Goal: Transaction & Acquisition: Download file/media

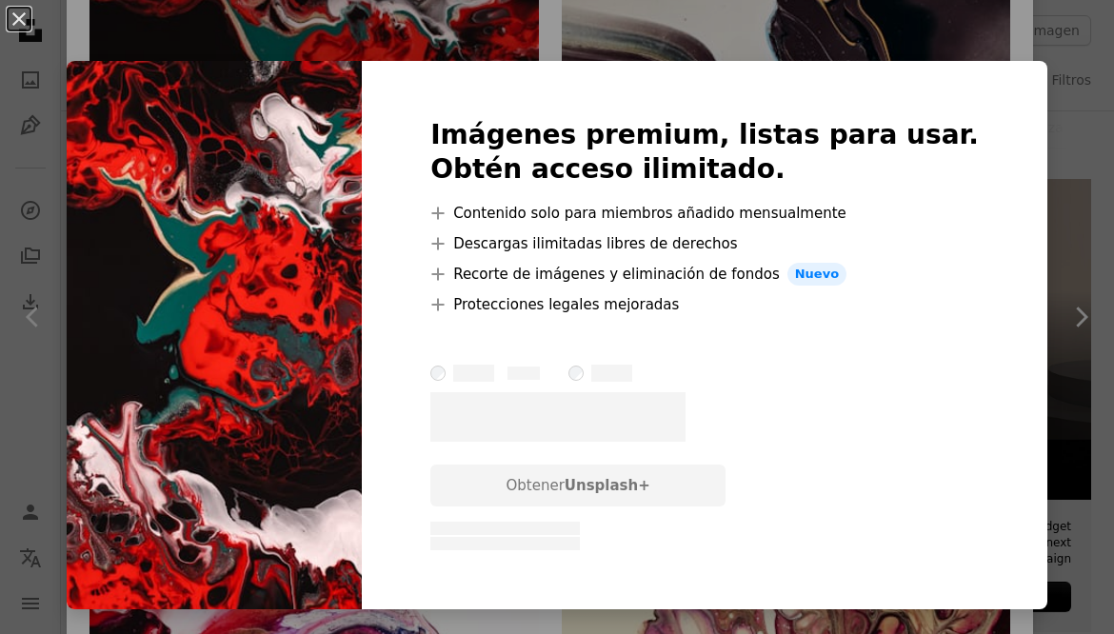
scroll to position [0, 199]
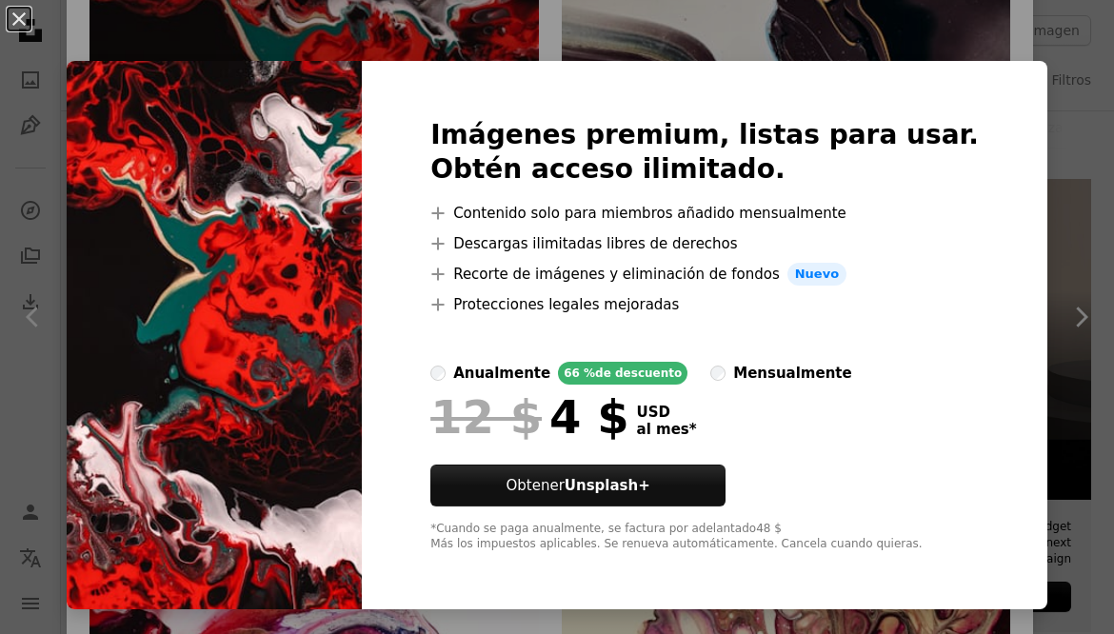
click at [433, 41] on div "An X shape Imágenes premium, listas para usar. Obtén acceso ilimitado. A plus s…" at bounding box center [557, 317] width 1114 height 634
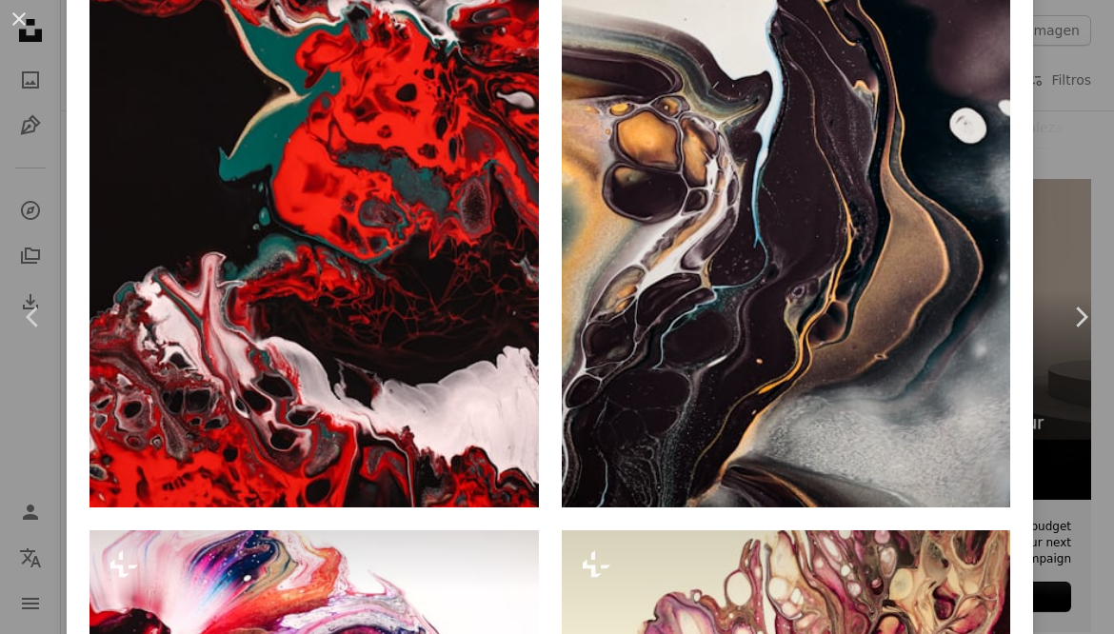
click at [417, 339] on img at bounding box center [315, 170] width 450 height 673
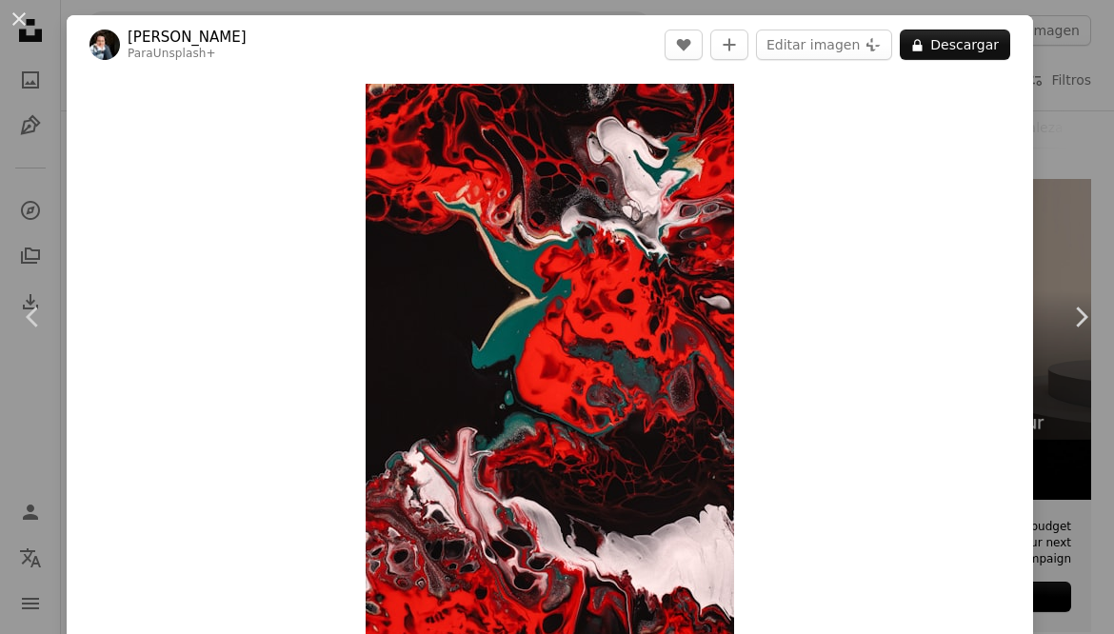
click at [1000, 50] on button "A lock Descargar" at bounding box center [955, 45] width 110 height 30
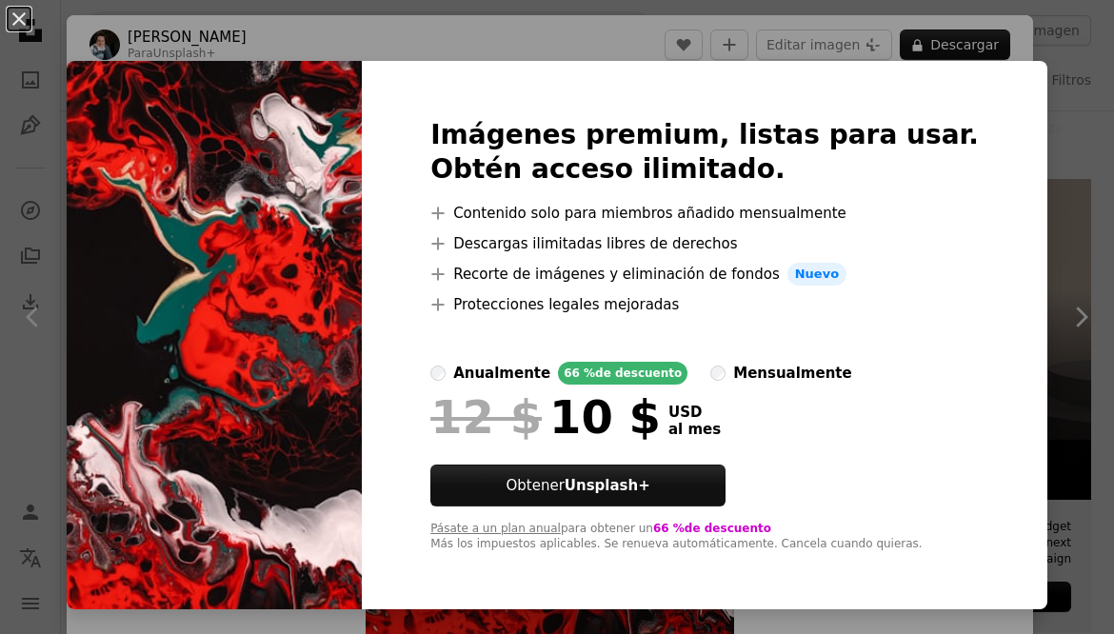
click at [515, 362] on div at bounding box center [705, 339] width 549 height 46
click at [515, 377] on label "anualmente 66 % de descuento" at bounding box center [559, 373] width 257 height 23
click at [1048, 205] on div "An X shape Imágenes premium, listas para usar. Obtén acceso ilimitado. A plus s…" at bounding box center [557, 317] width 1114 height 634
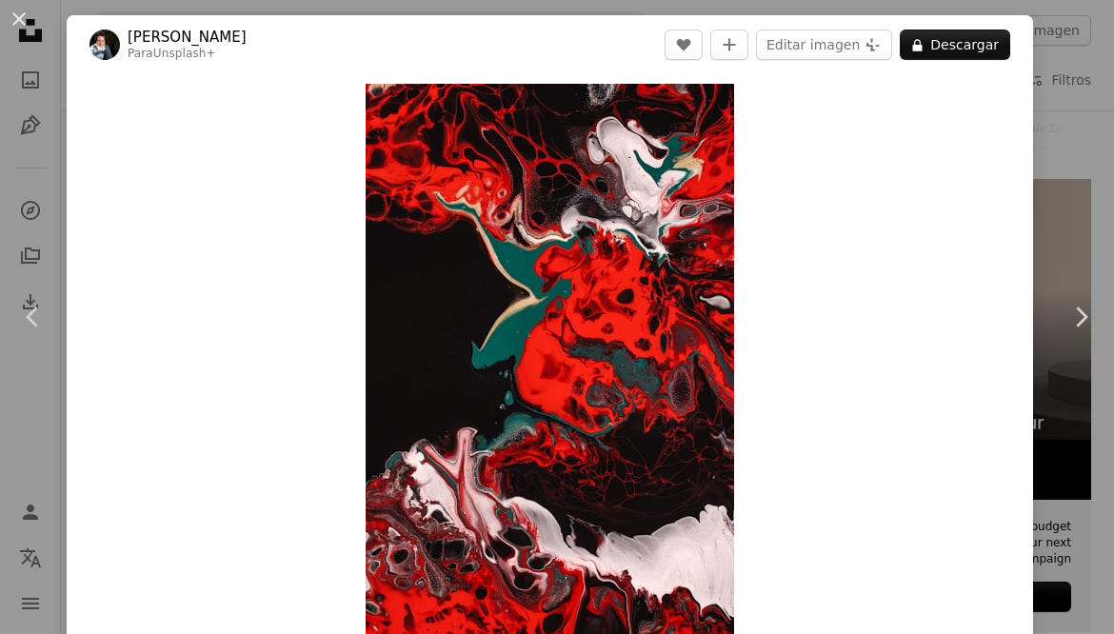
click at [1058, 170] on div "An X shape Chevron left Chevron right [PERSON_NAME] Para Unsplash+ A heart A pl…" at bounding box center [557, 317] width 1114 height 634
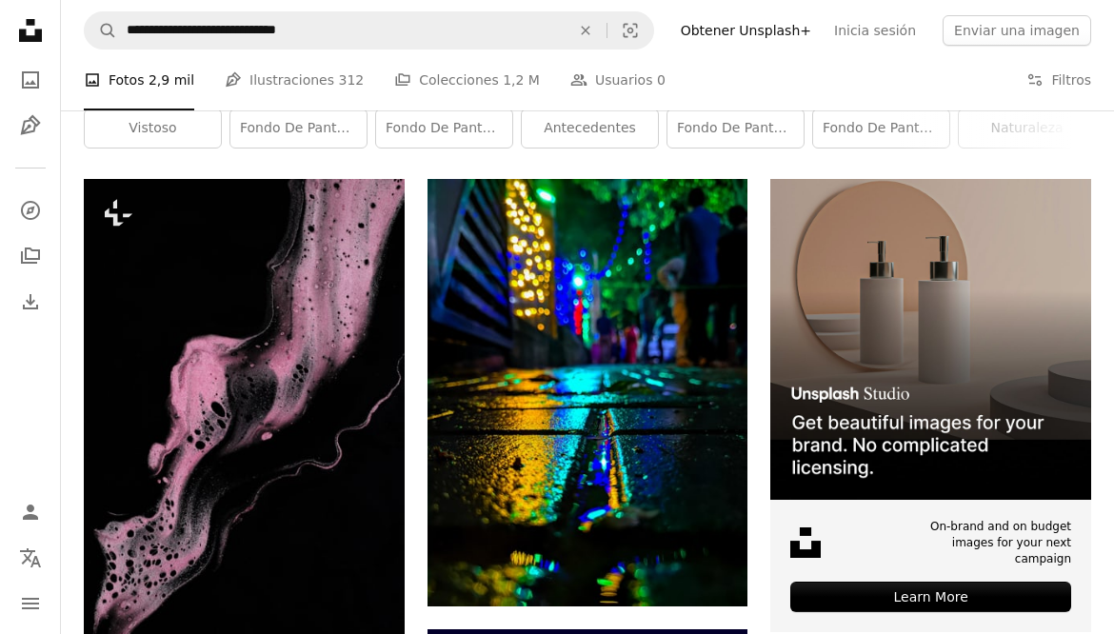
click at [806, 73] on div "A photo Fotos 2,9 mil Pen Tool Ilustraciones 312 A stack of folders Colecciones…" at bounding box center [588, 80] width 1008 height 61
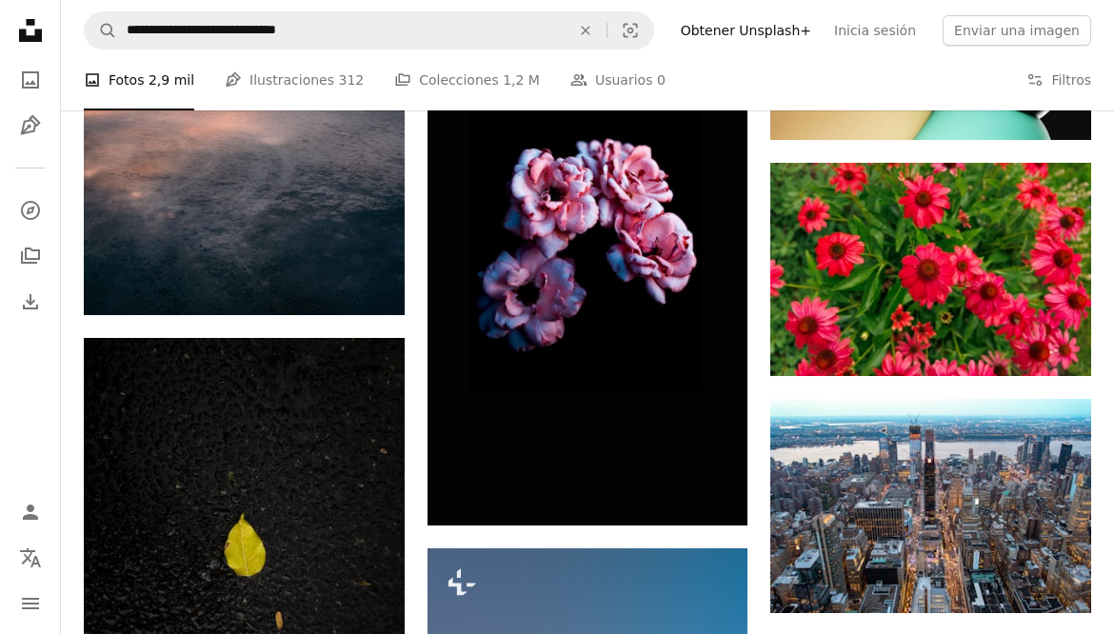
scroll to position [2654, 0]
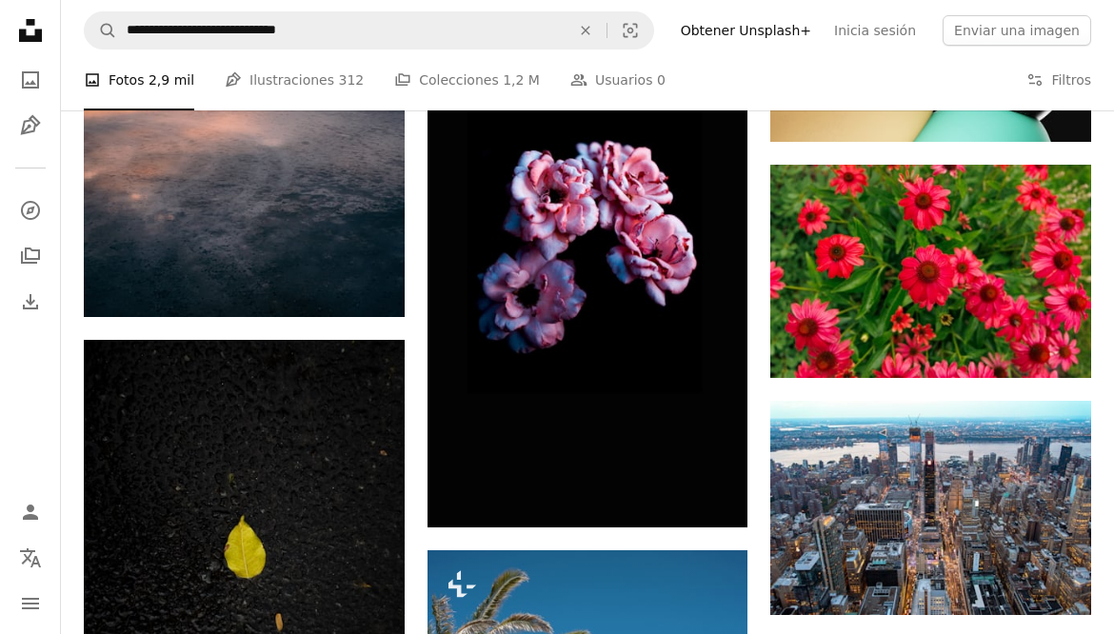
click at [674, 363] on img at bounding box center [588, 243] width 321 height 570
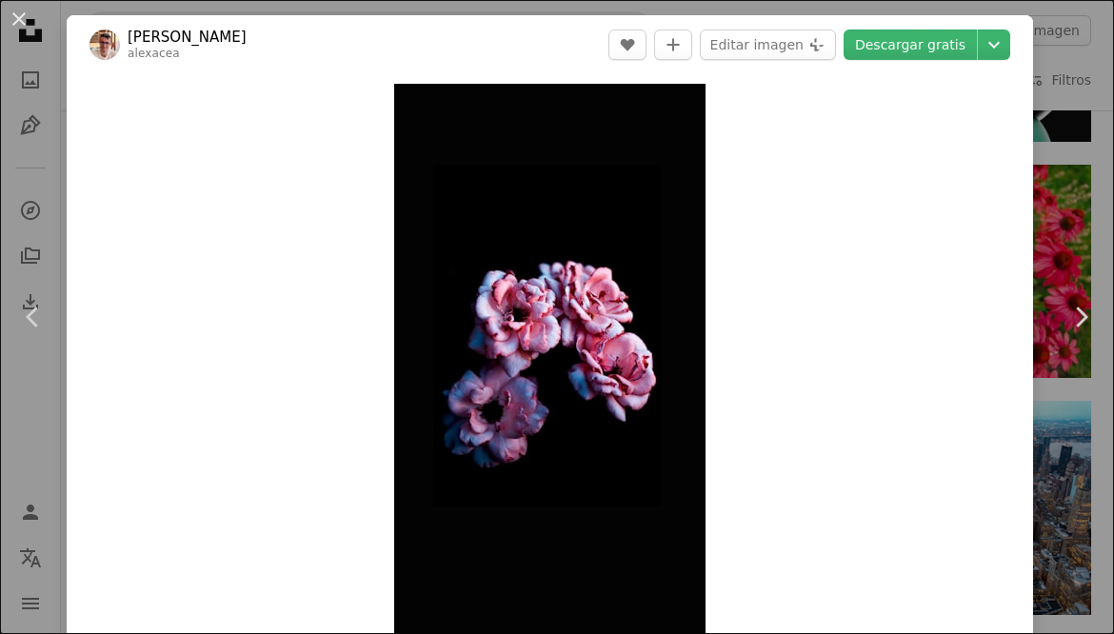
click at [1099, 277] on link "Chevron right" at bounding box center [1081, 317] width 67 height 183
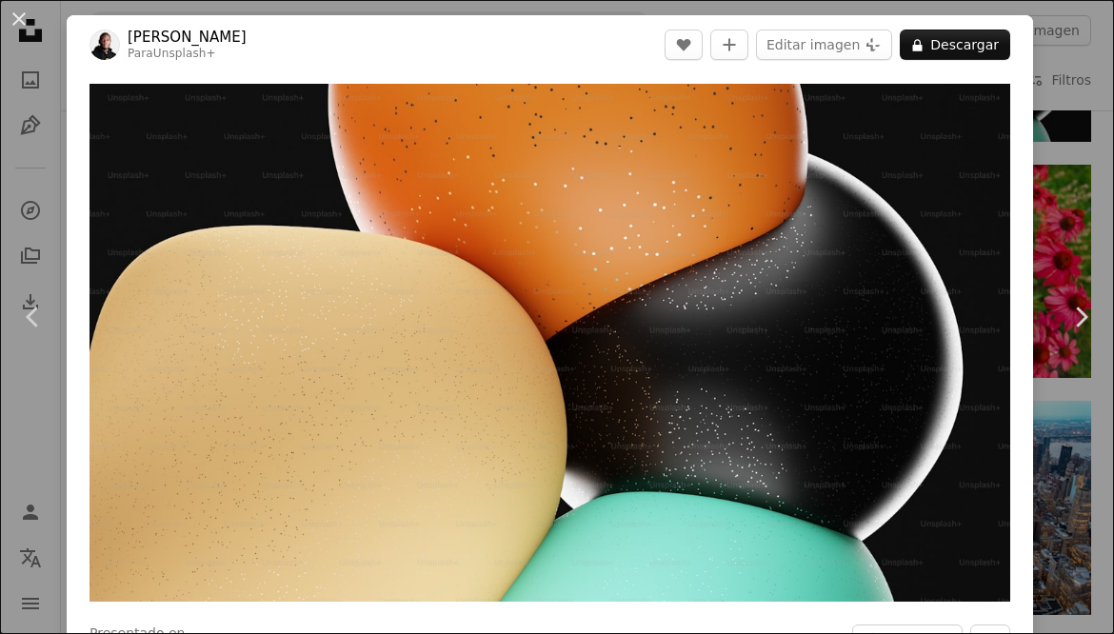
scroll to position [0, 491]
click at [1083, 92] on div "An X shape Chevron left Chevron right [PERSON_NAME] Para Unsplash+ A heart A pl…" at bounding box center [557, 317] width 1114 height 634
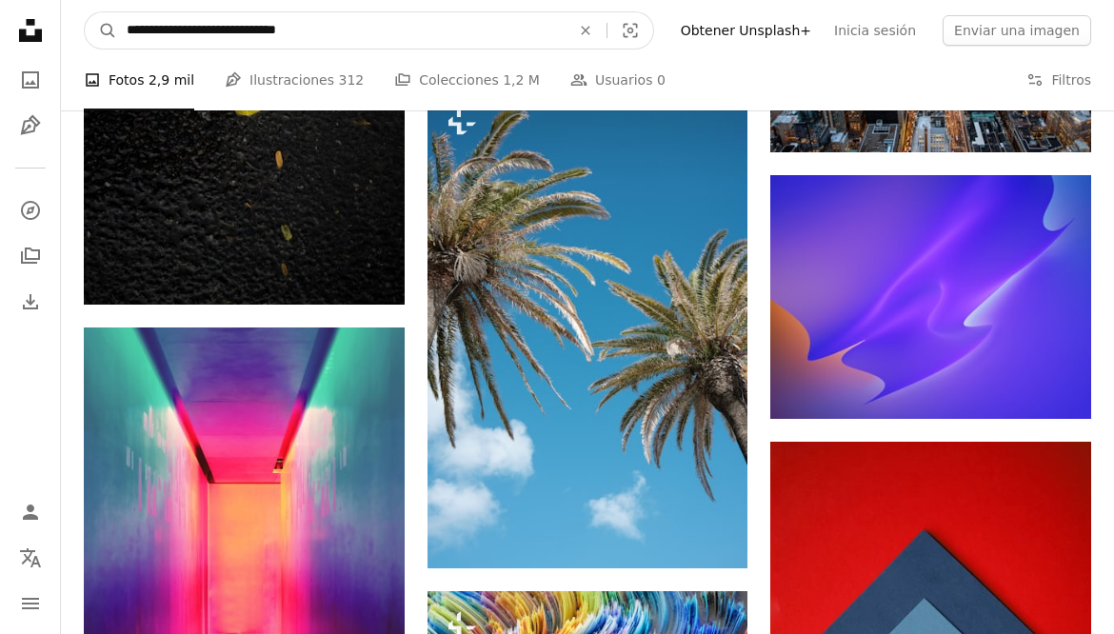
click at [176, 23] on input "**********" at bounding box center [341, 30] width 448 height 36
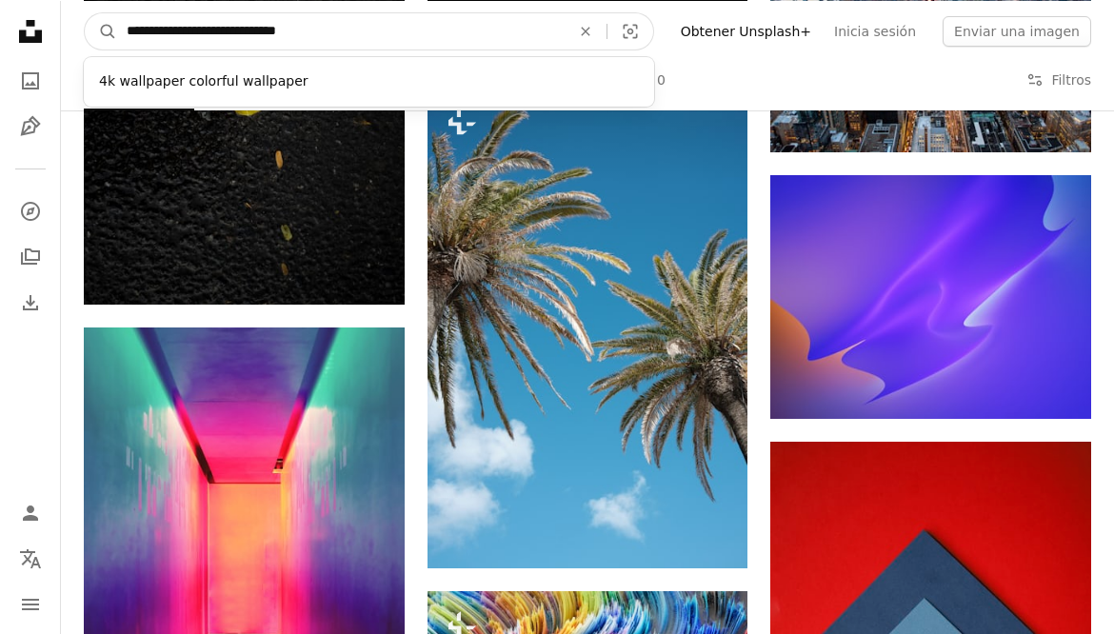
scroll to position [3116, 0]
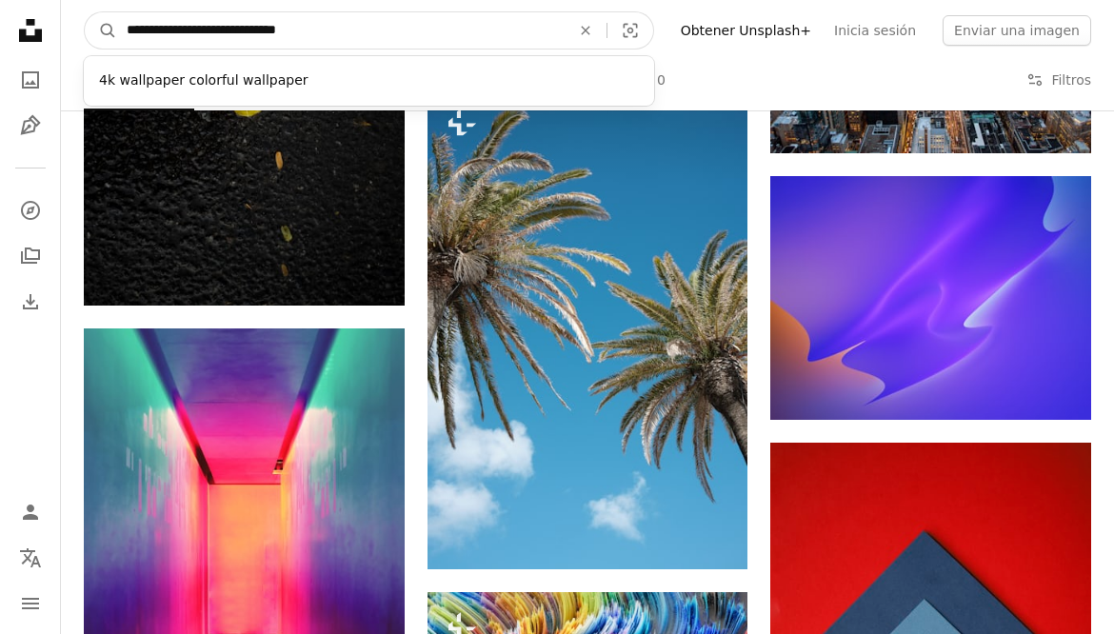
click at [451, 37] on input "**********" at bounding box center [341, 30] width 448 height 36
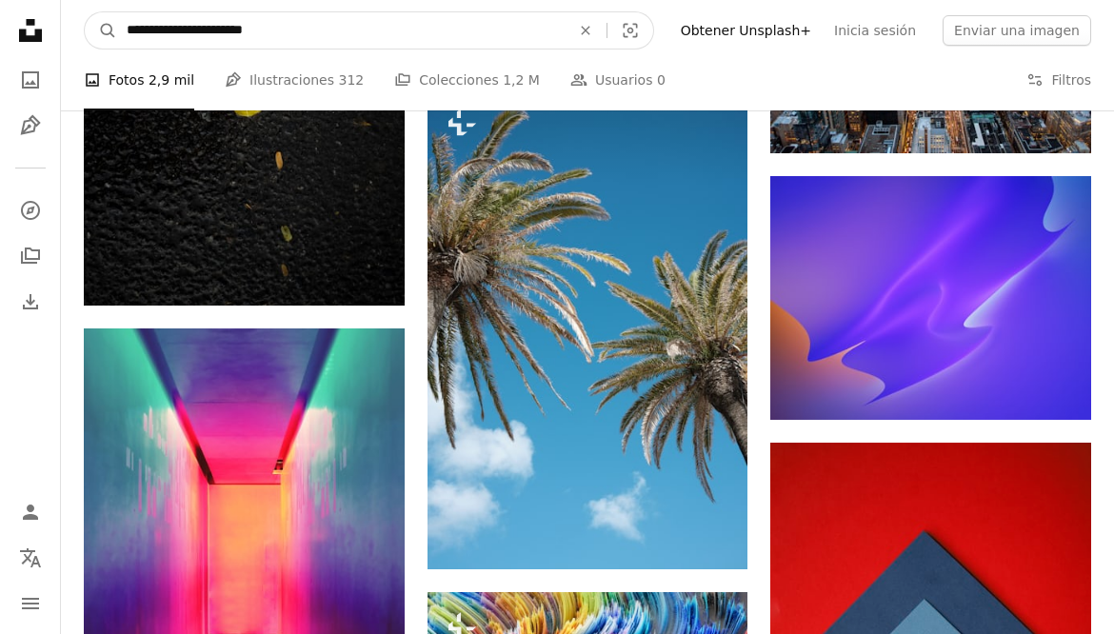
type input "**********"
click at [101, 30] on button "A magnifying glass" at bounding box center [101, 30] width 32 height 36
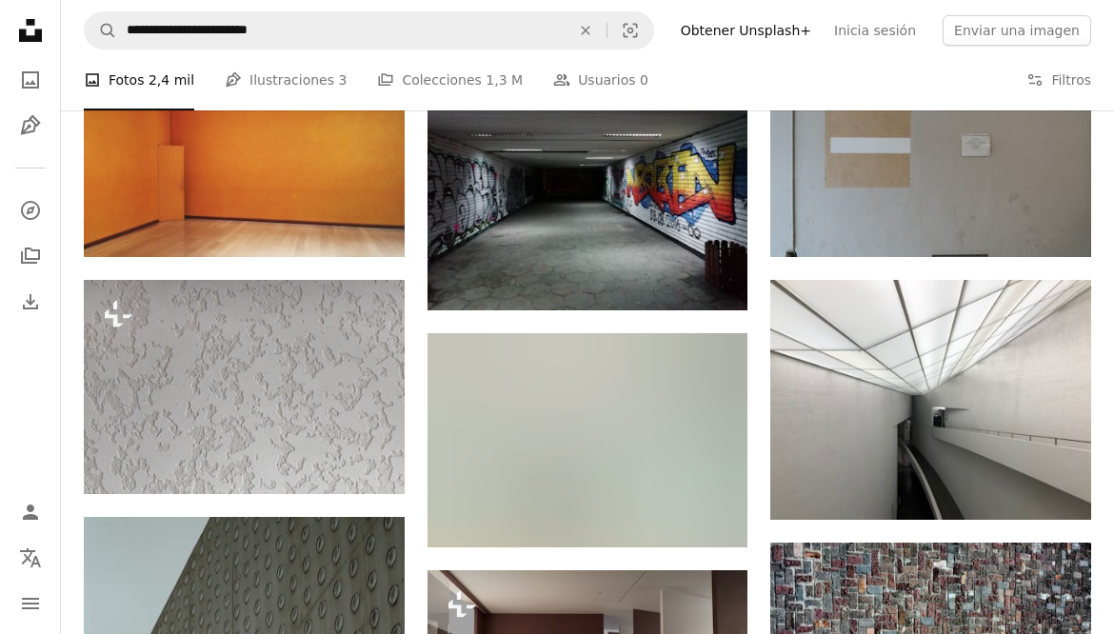
scroll to position [1182, 0]
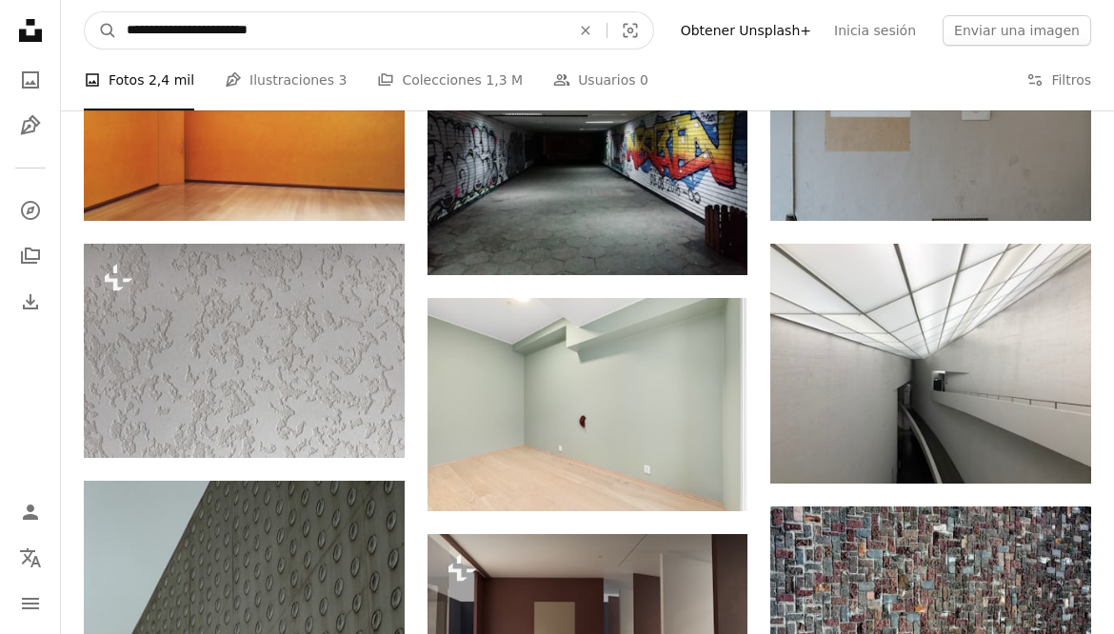
click at [522, 20] on input "**********" at bounding box center [341, 30] width 448 height 36
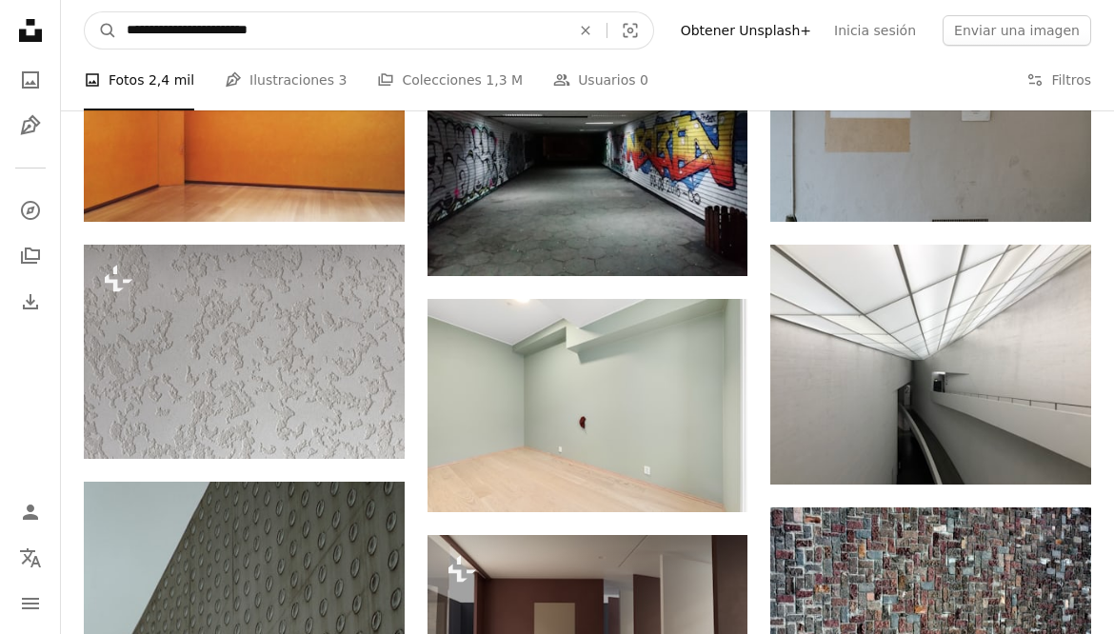
click at [465, 23] on input "**********" at bounding box center [341, 30] width 448 height 36
type input "**********"
click at [101, 30] on button "A magnifying glass" at bounding box center [101, 30] width 32 height 36
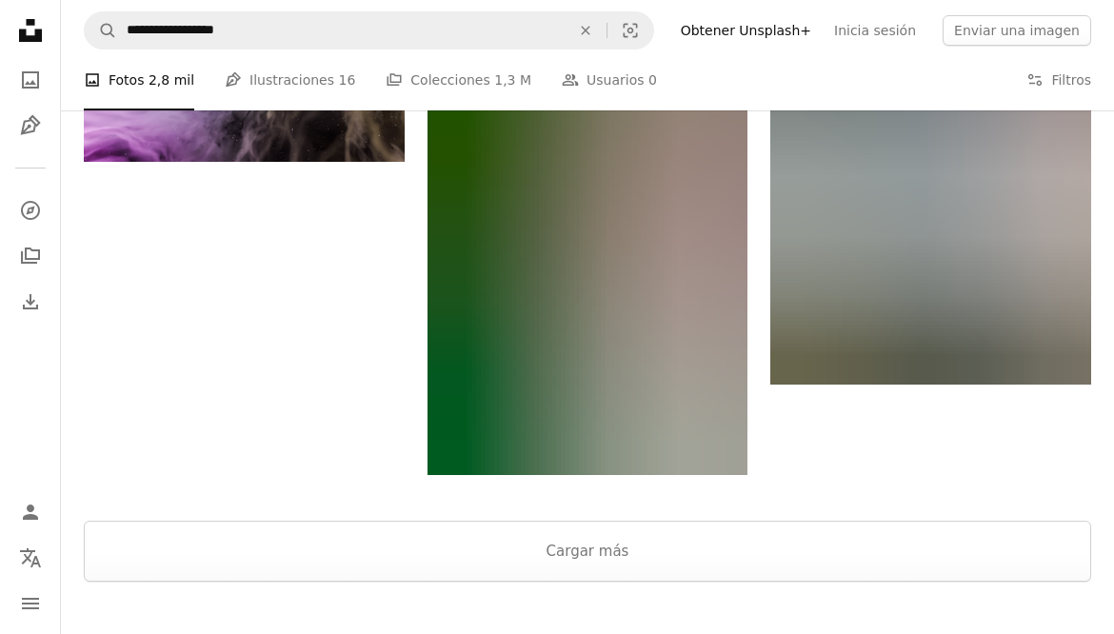
scroll to position [2173, 0]
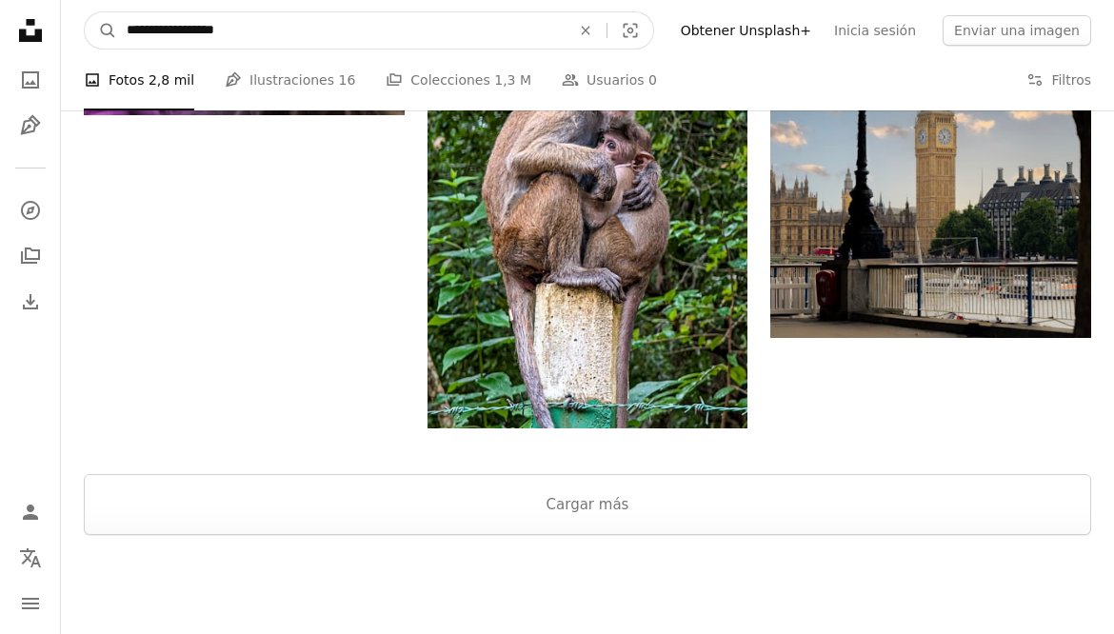
click at [513, 21] on input "**********" at bounding box center [341, 30] width 448 height 36
click at [506, 48] on input "**********" at bounding box center [341, 30] width 448 height 36
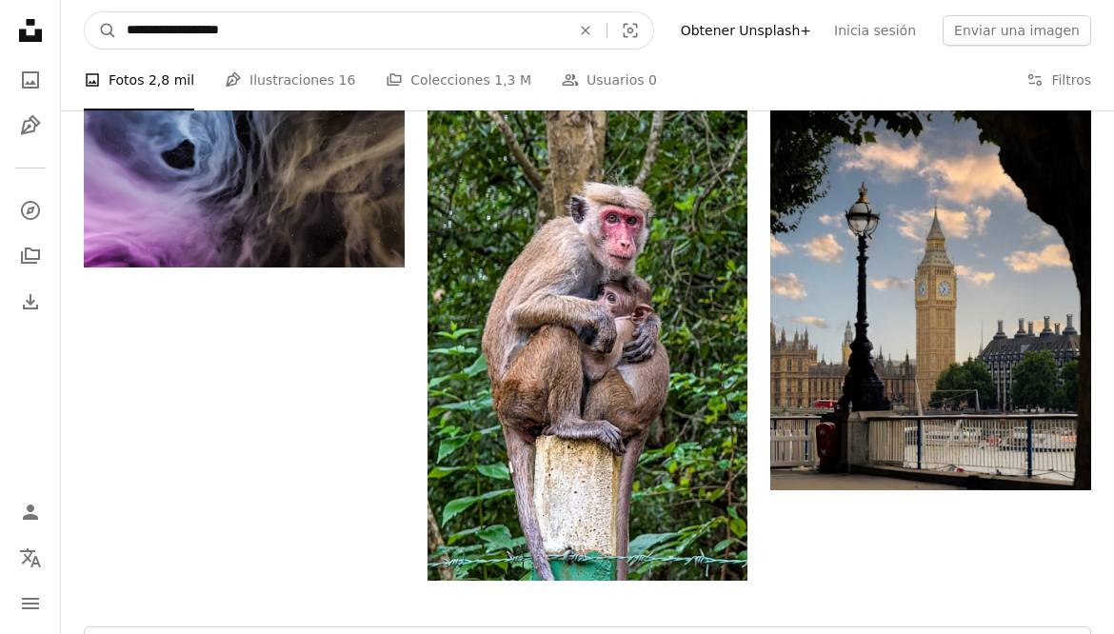
scroll to position [2020, 0]
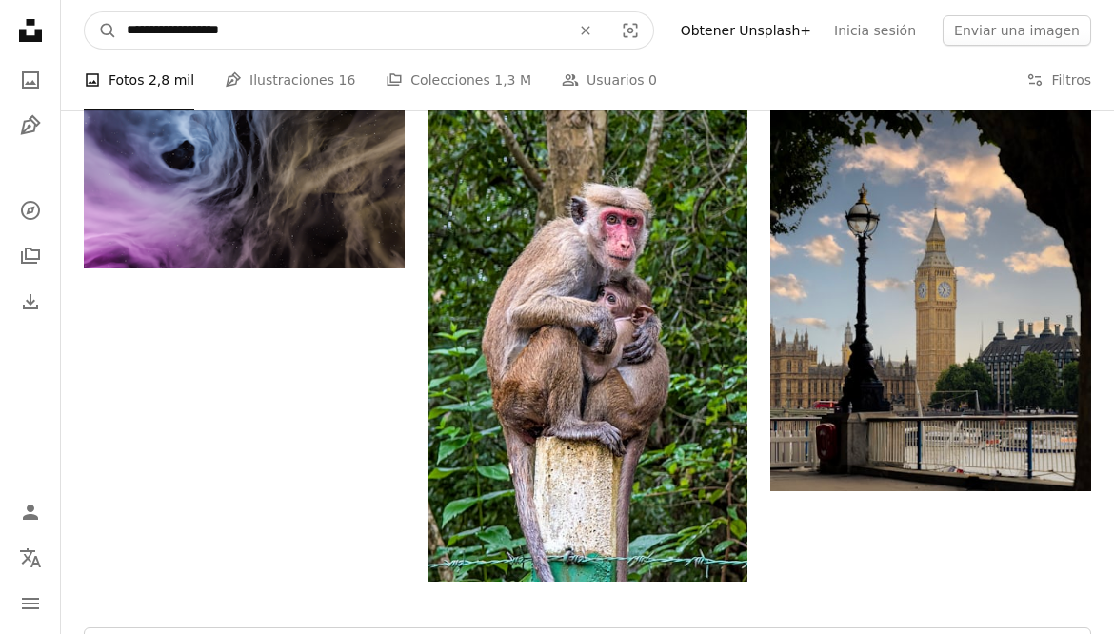
type input "**********"
click at [101, 30] on button "A magnifying glass" at bounding box center [101, 30] width 32 height 36
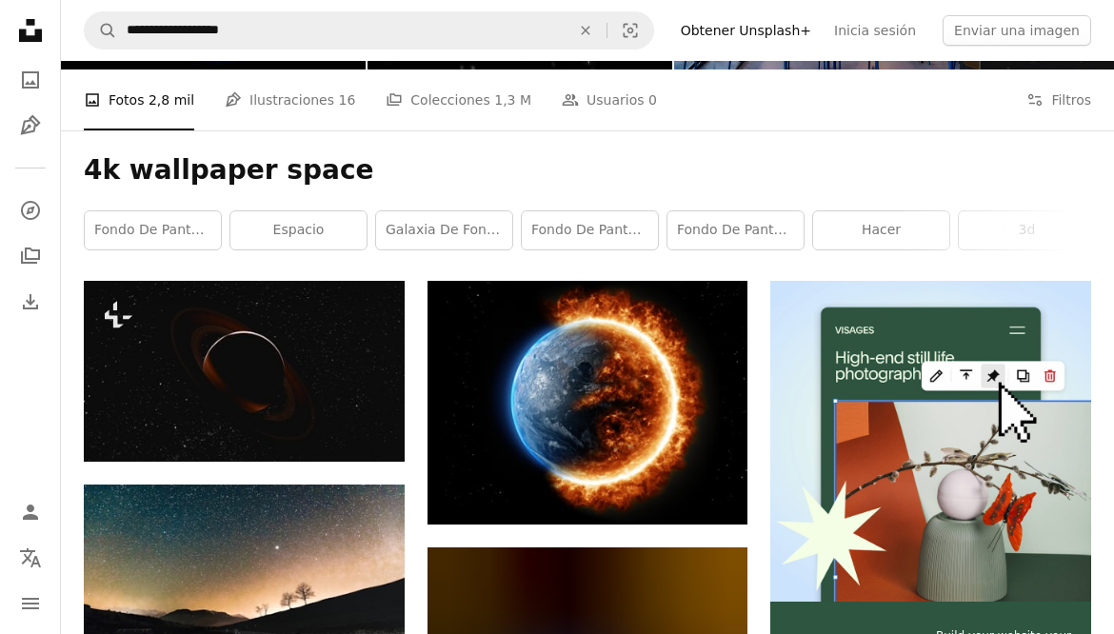
scroll to position [198, 0]
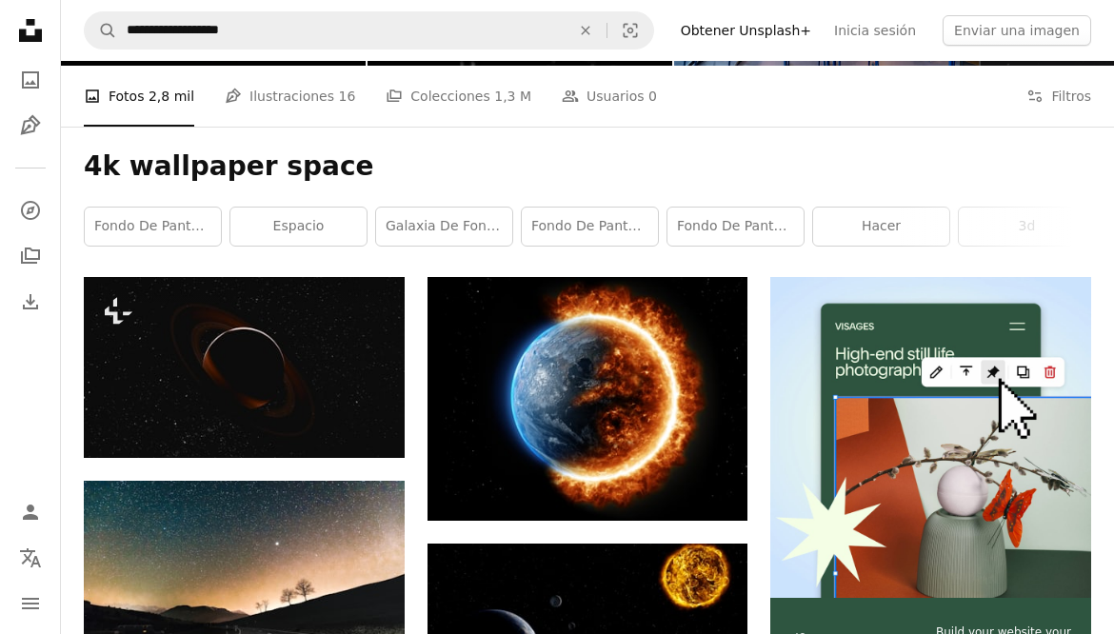
click at [148, 215] on link "Fondo de pantalla 4k" at bounding box center [153, 227] width 136 height 38
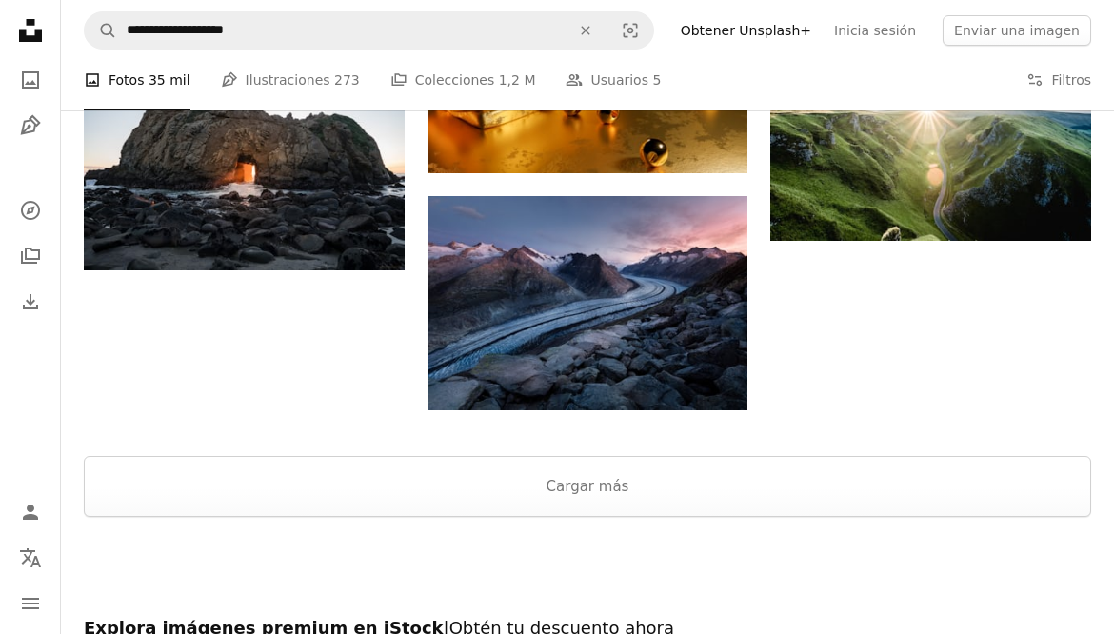
scroll to position [1839, 0]
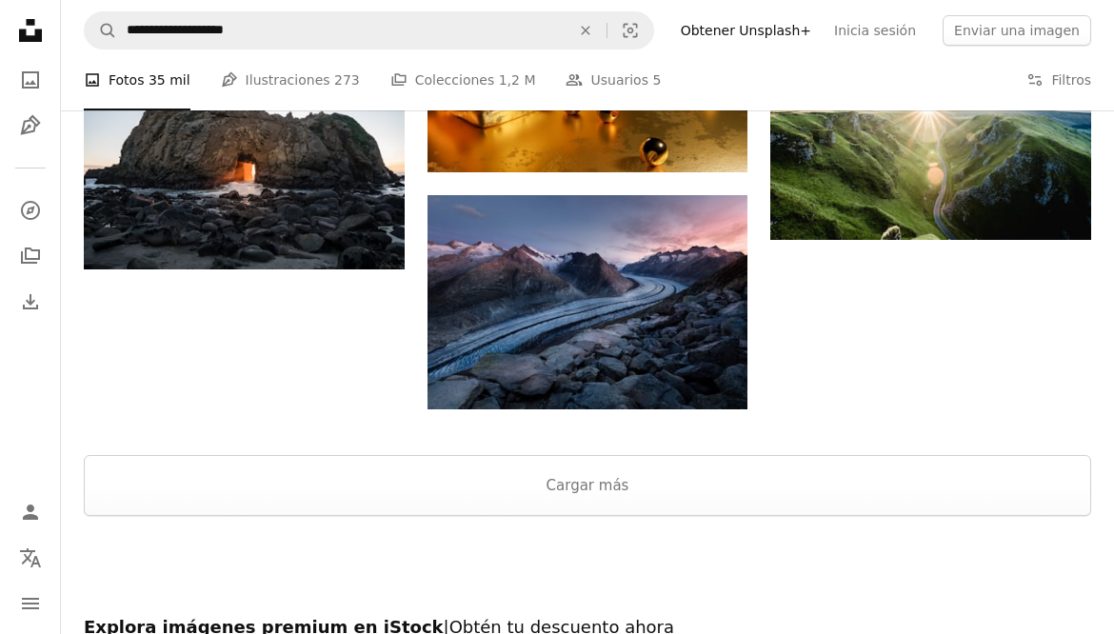
click at [879, 504] on button "Cargar más" at bounding box center [588, 485] width 1008 height 61
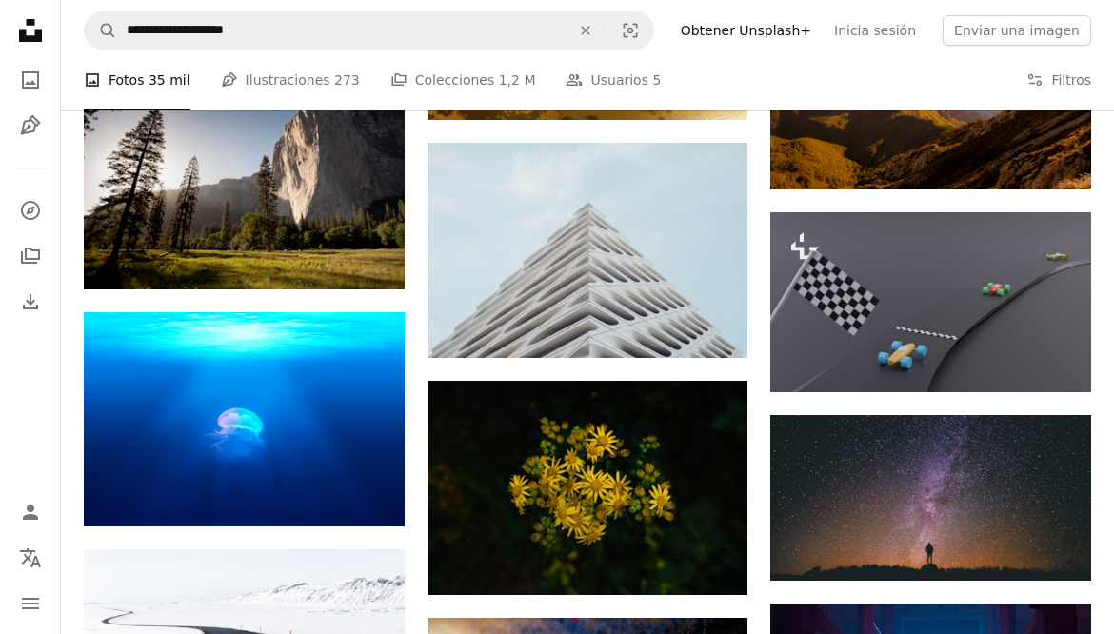
scroll to position [7414, 0]
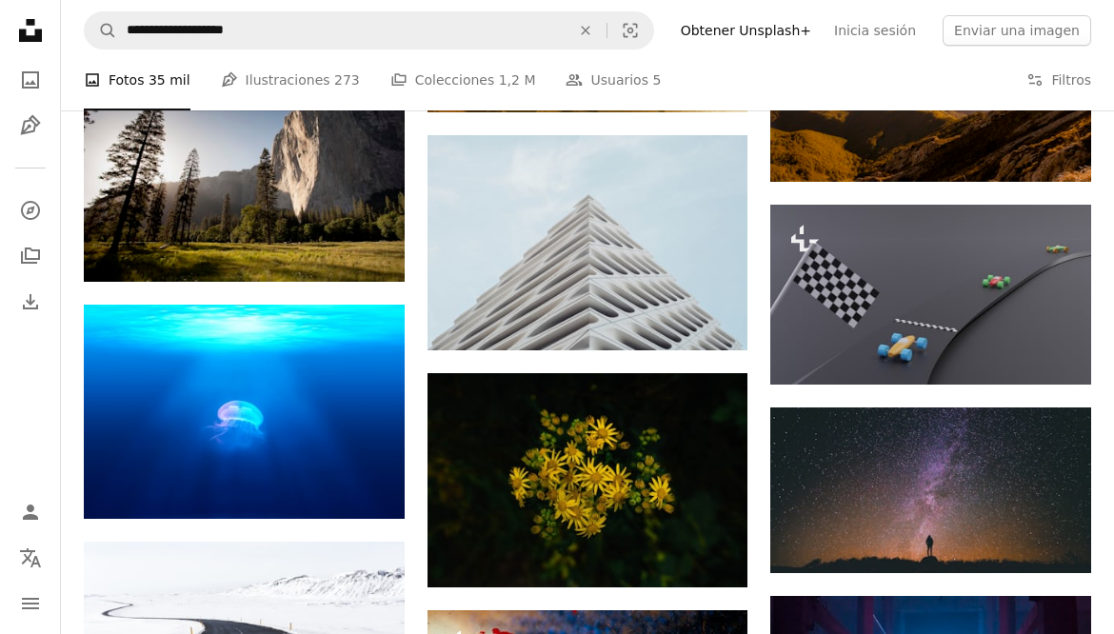
click at [607, 31] on icon "An X shape" at bounding box center [586, 30] width 42 height 15
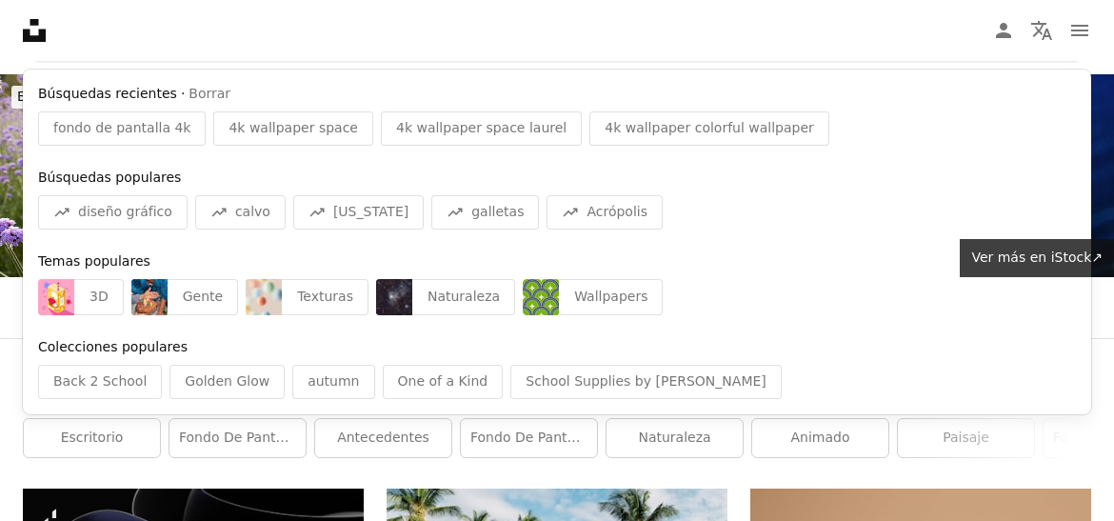
scroll to position [0, 0]
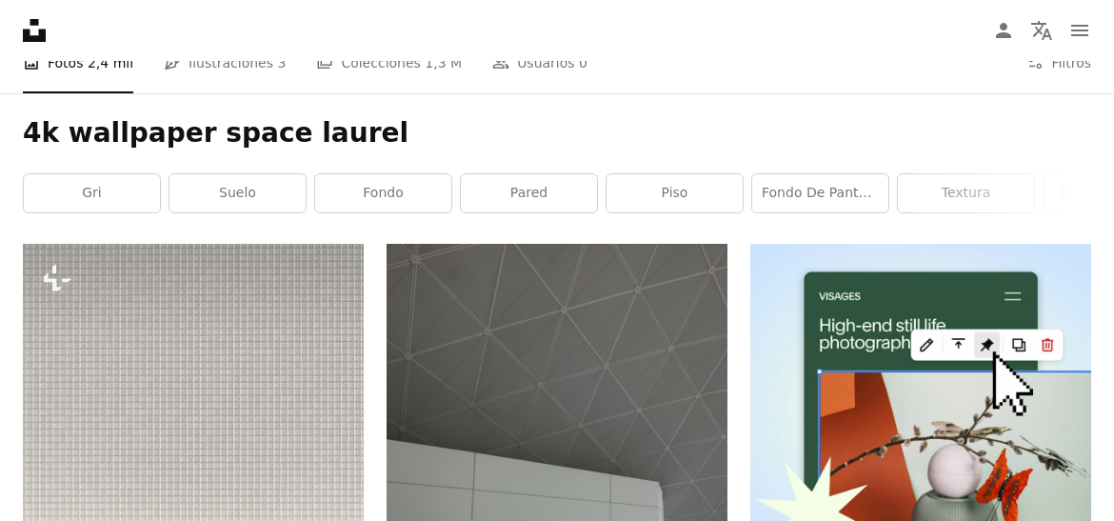
scroll to position [74, 0]
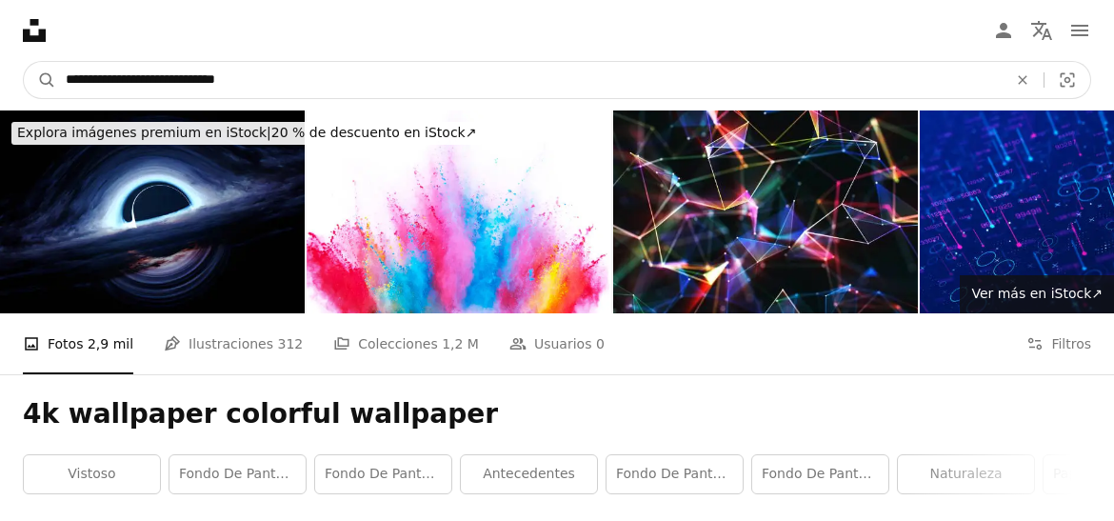
click at [176, 72] on input "**********" at bounding box center [529, 80] width 946 height 36
type input "**********"
click at [40, 80] on button "A magnifying glass" at bounding box center [40, 80] width 32 height 36
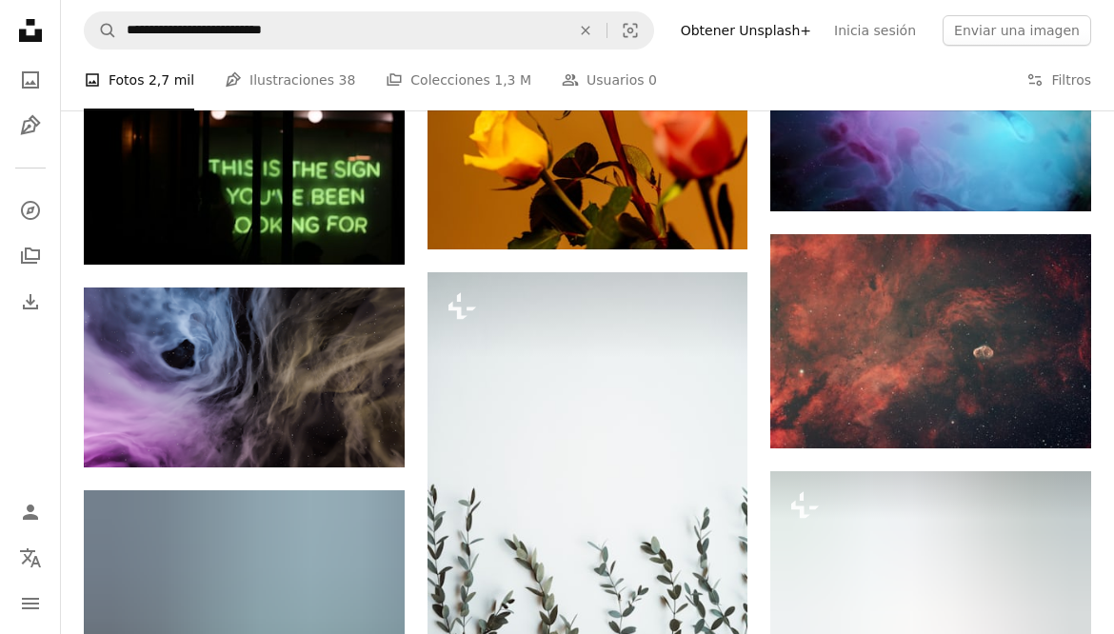
scroll to position [2084, 0]
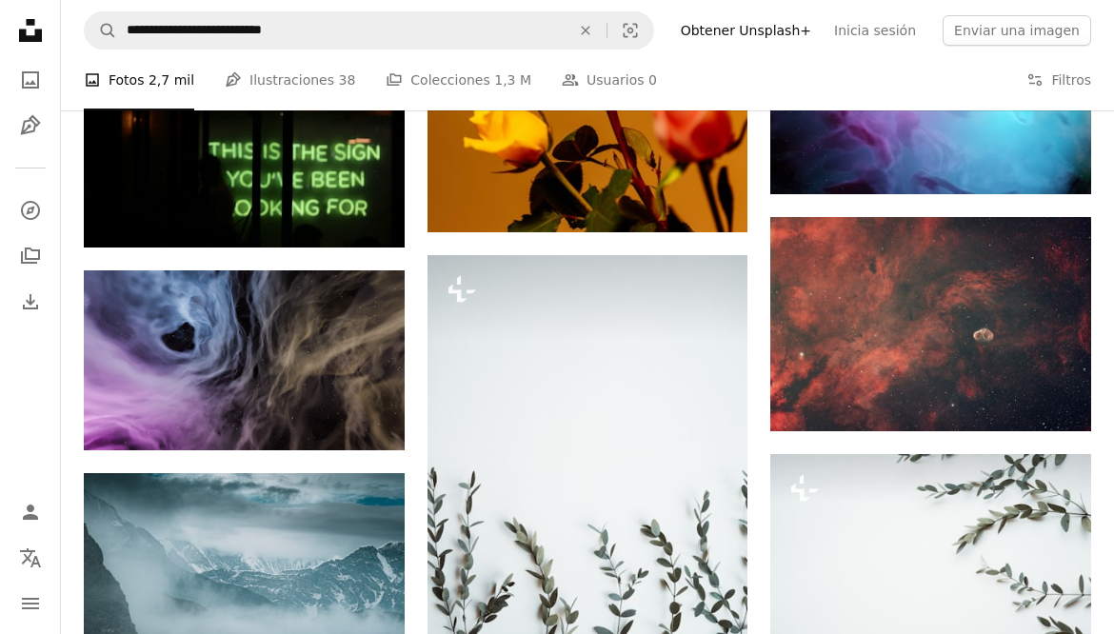
click at [973, 331] on img at bounding box center [931, 324] width 321 height 215
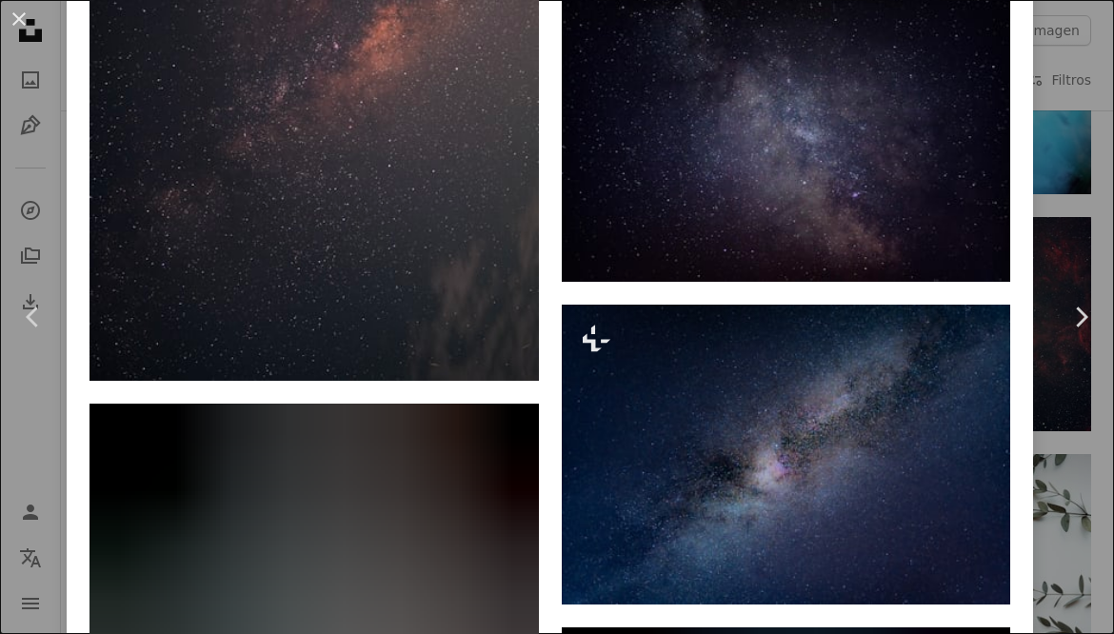
scroll to position [3384, 0]
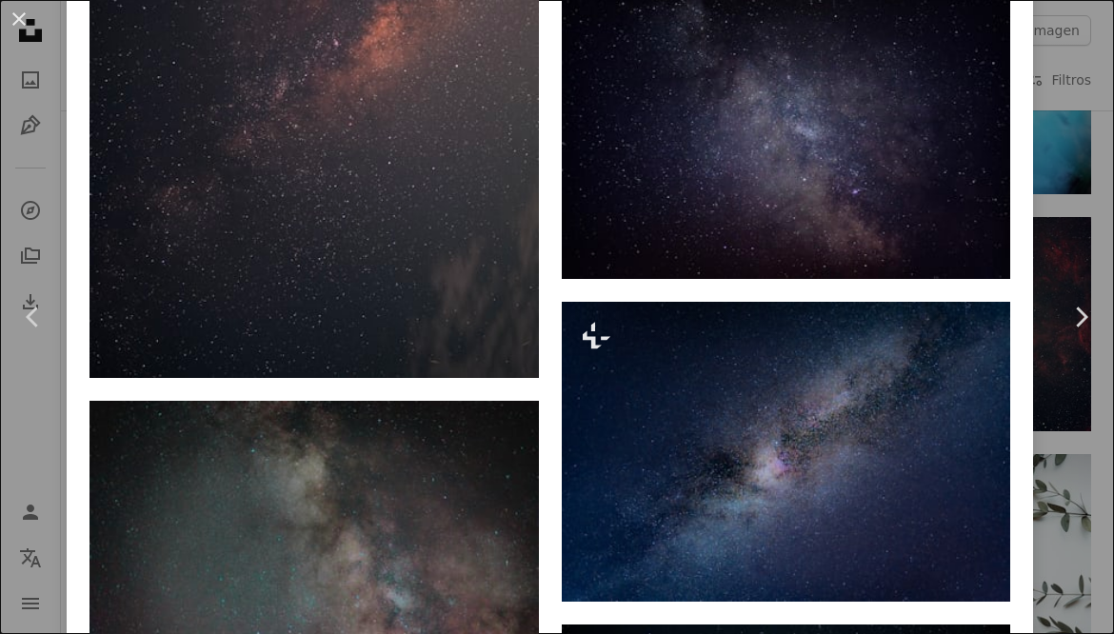
click at [1099, 222] on div "An X shape Chevron left Chevron right [PERSON_NAME] ghostdogg187 A heart A plus…" at bounding box center [557, 317] width 1114 height 634
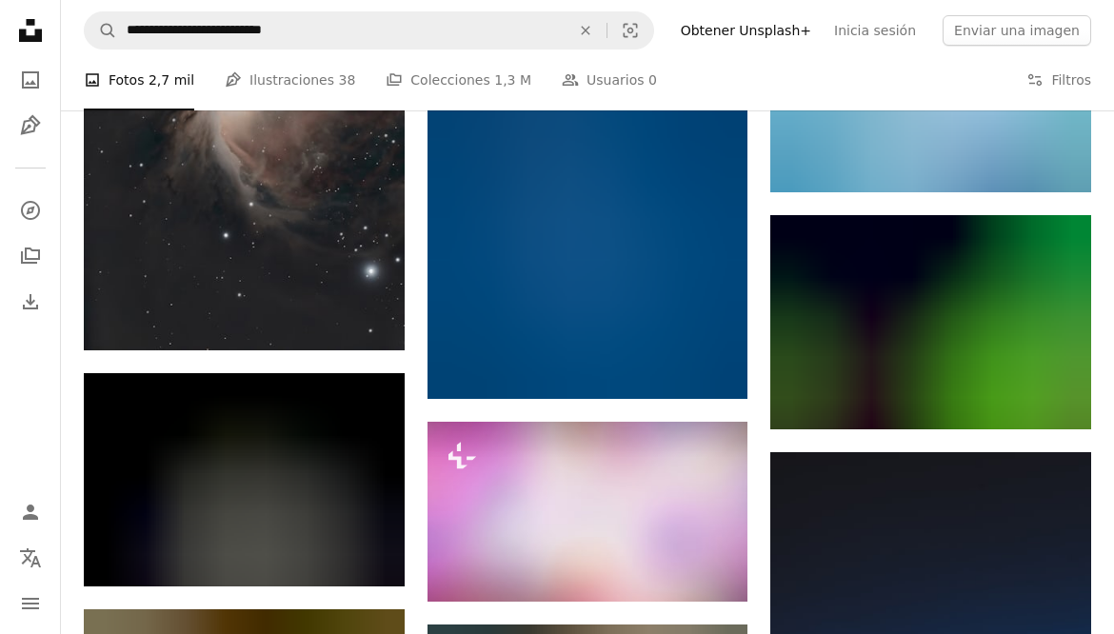
scroll to position [6088, 0]
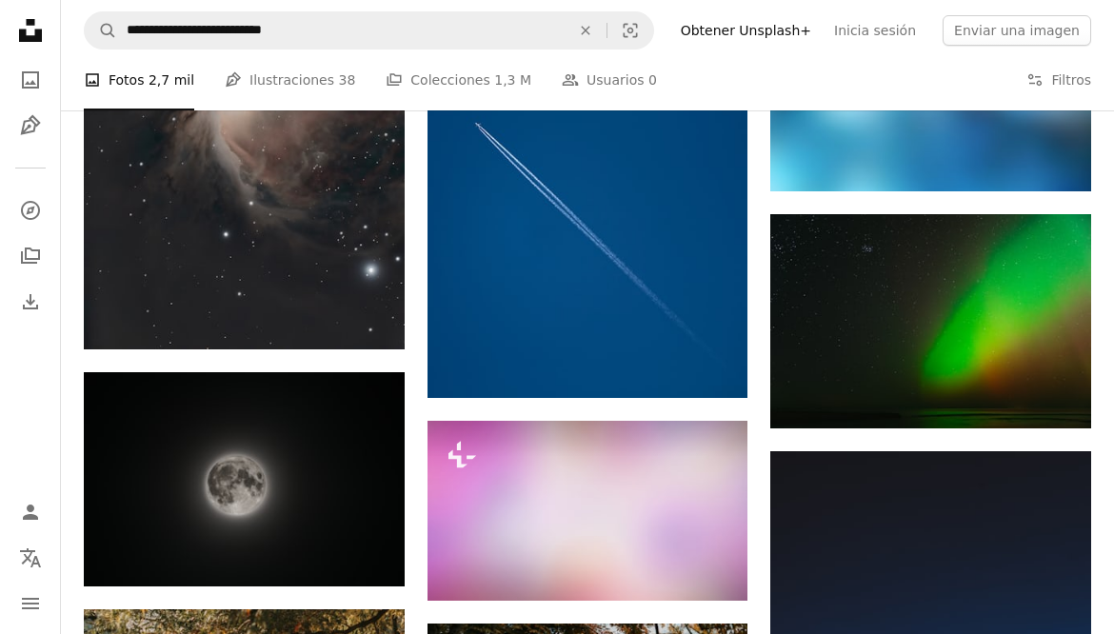
click at [924, 328] on img at bounding box center [931, 321] width 321 height 214
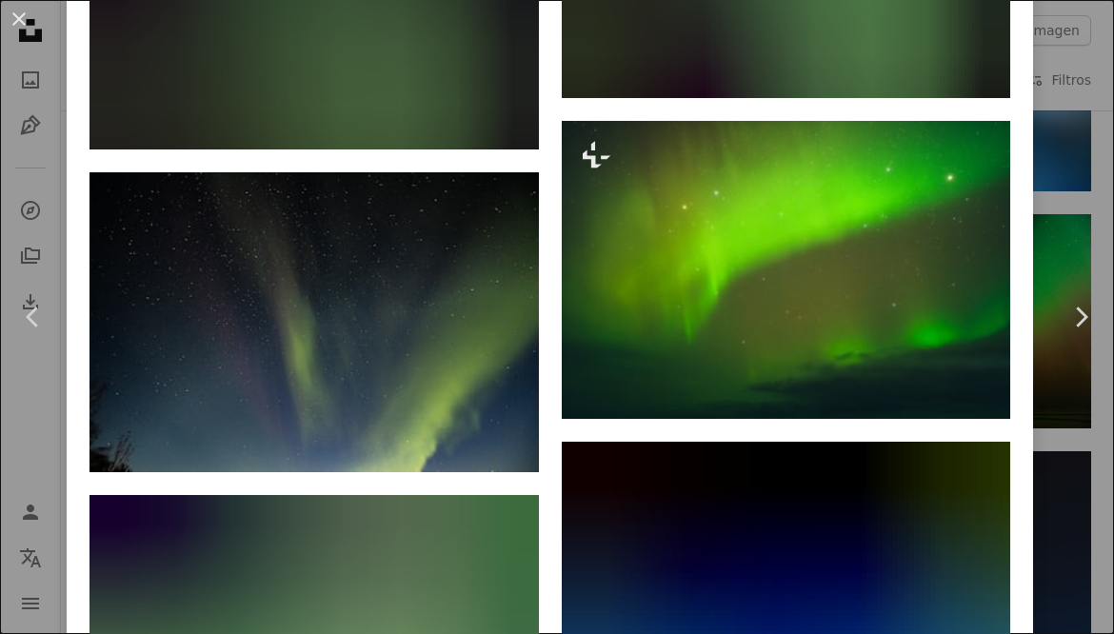
scroll to position [2513, 0]
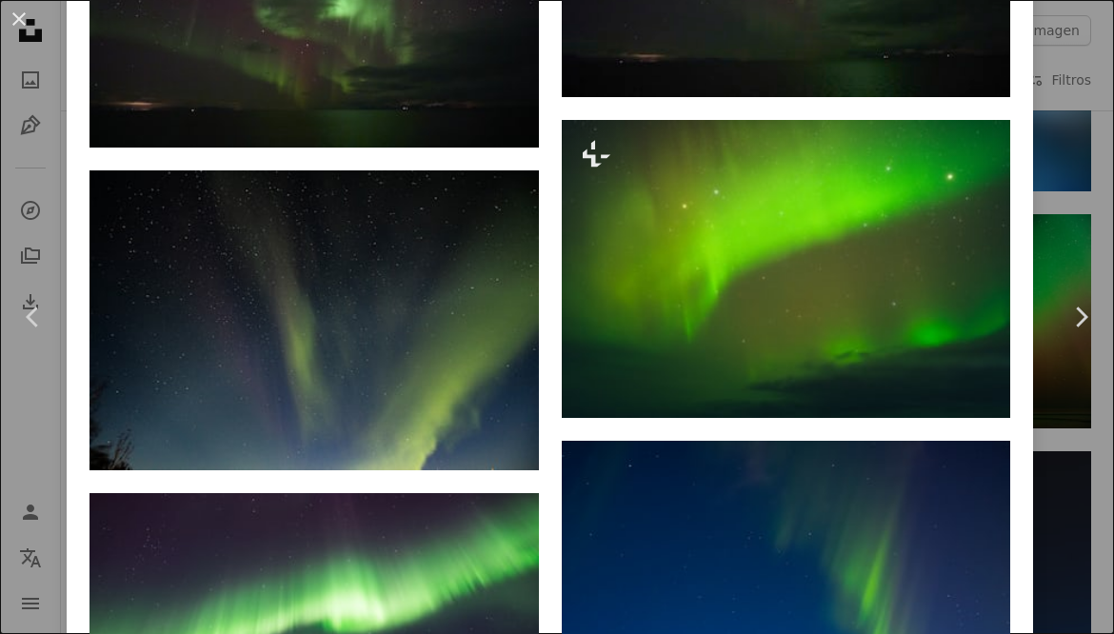
click at [1083, 199] on div "An X shape Chevron left Chevron right [PERSON_NAME] Disponible para contratació…" at bounding box center [557, 317] width 1114 height 634
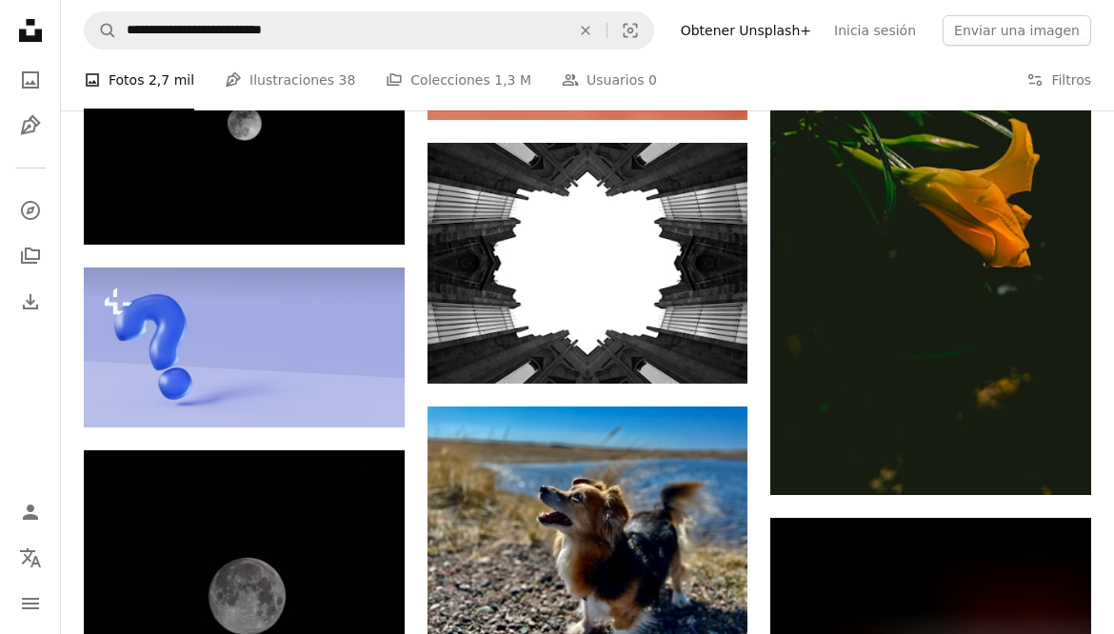
scroll to position [10765, 0]
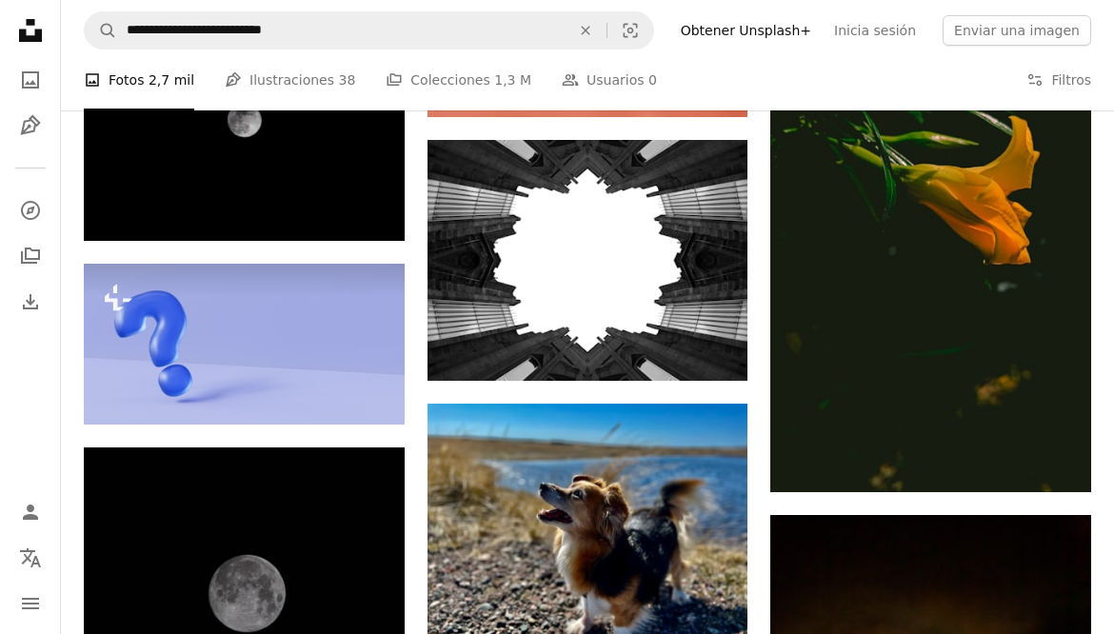
click at [658, 272] on img at bounding box center [588, 260] width 321 height 241
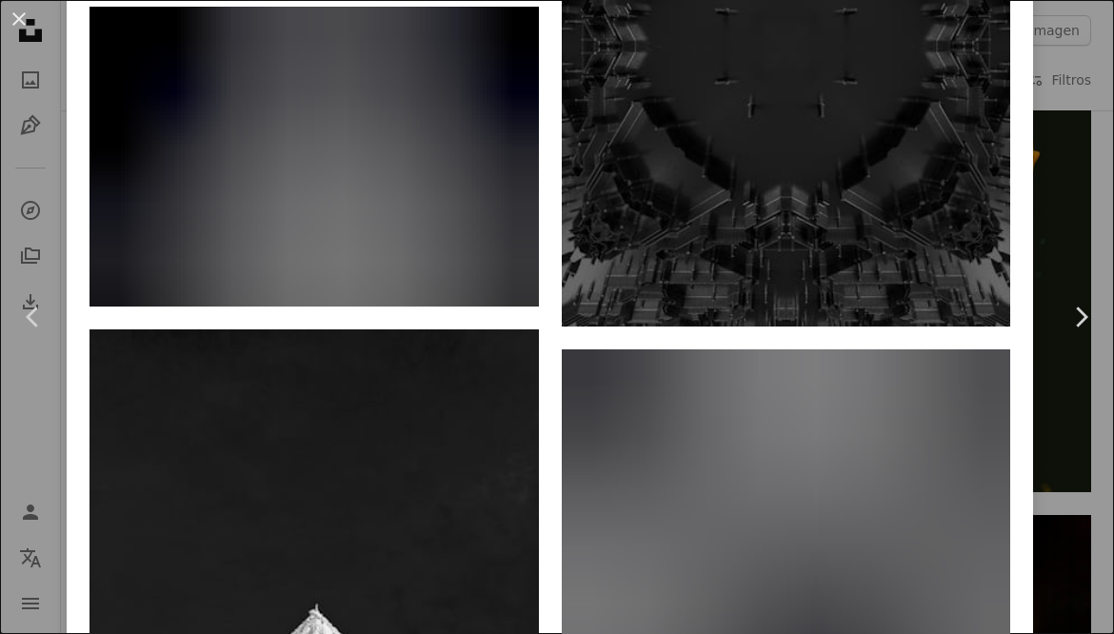
scroll to position [2914, 0]
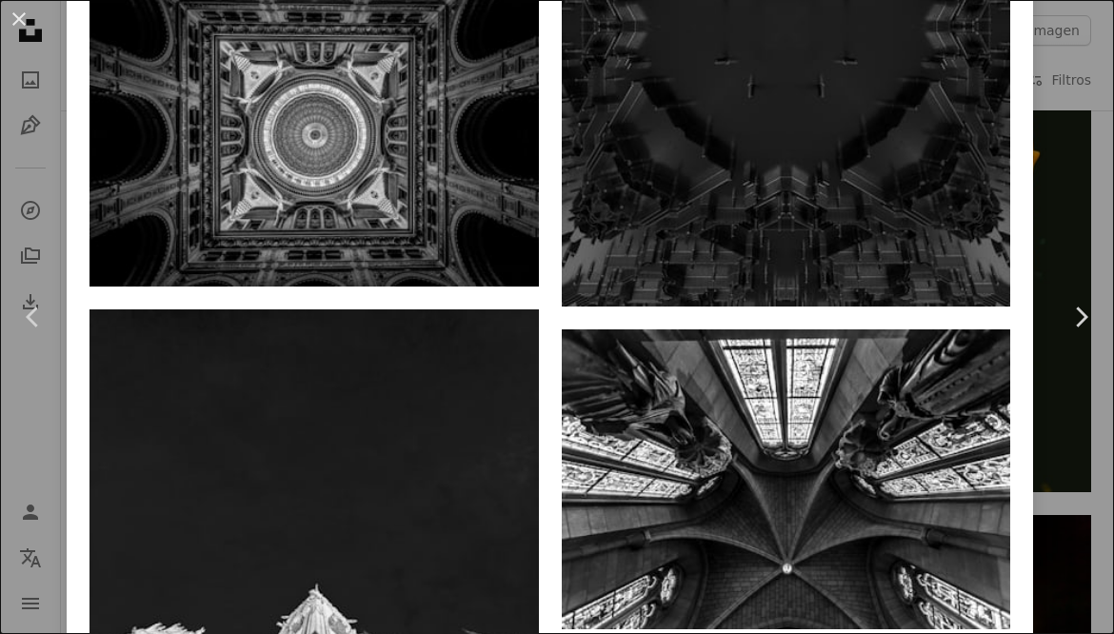
click at [325, 178] on img at bounding box center [315, 136] width 450 height 301
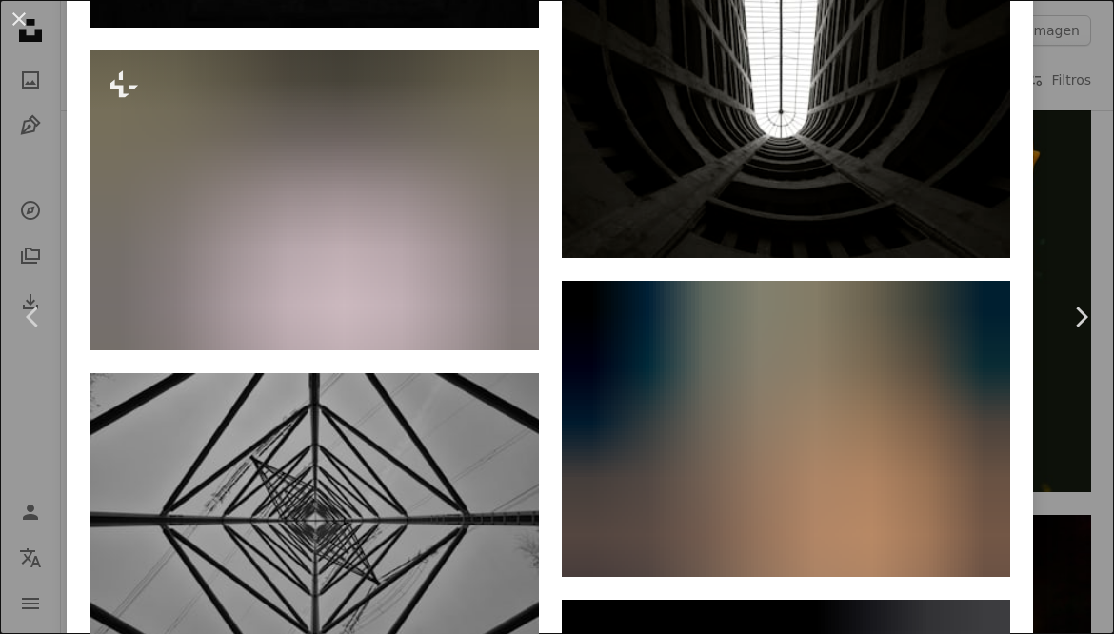
scroll to position [6390, 0]
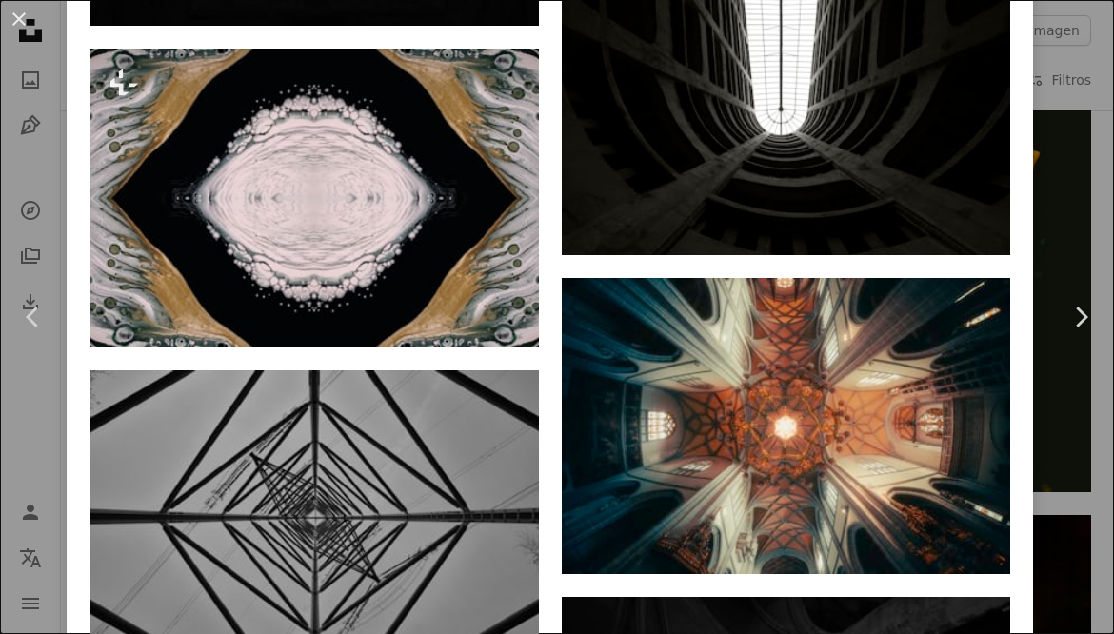
click at [420, 297] on img at bounding box center [315, 199] width 450 height 300
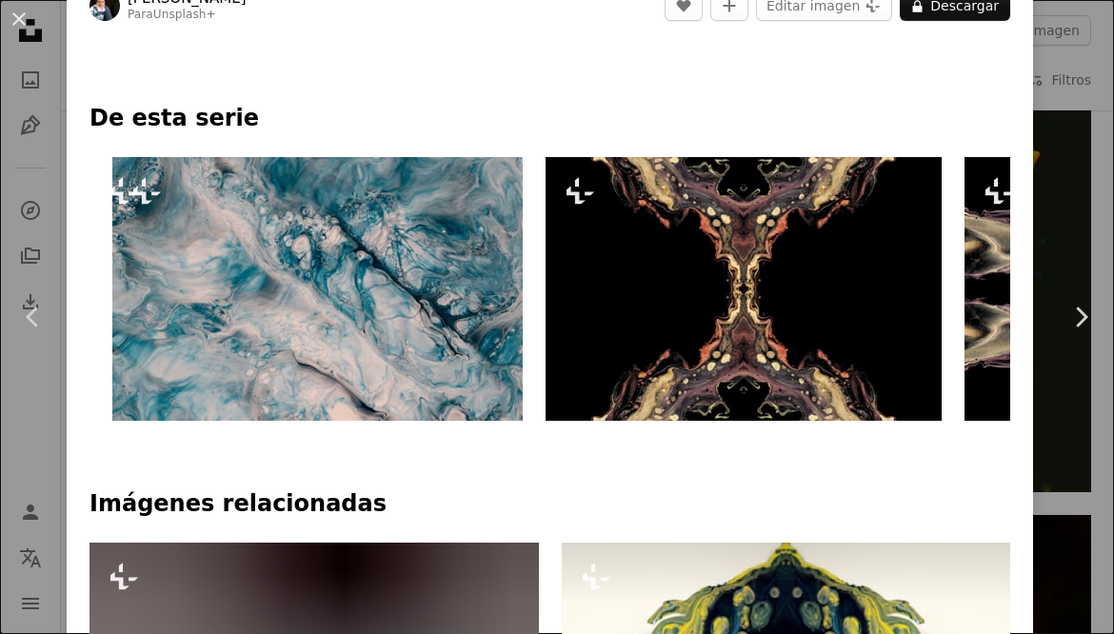
scroll to position [841, 0]
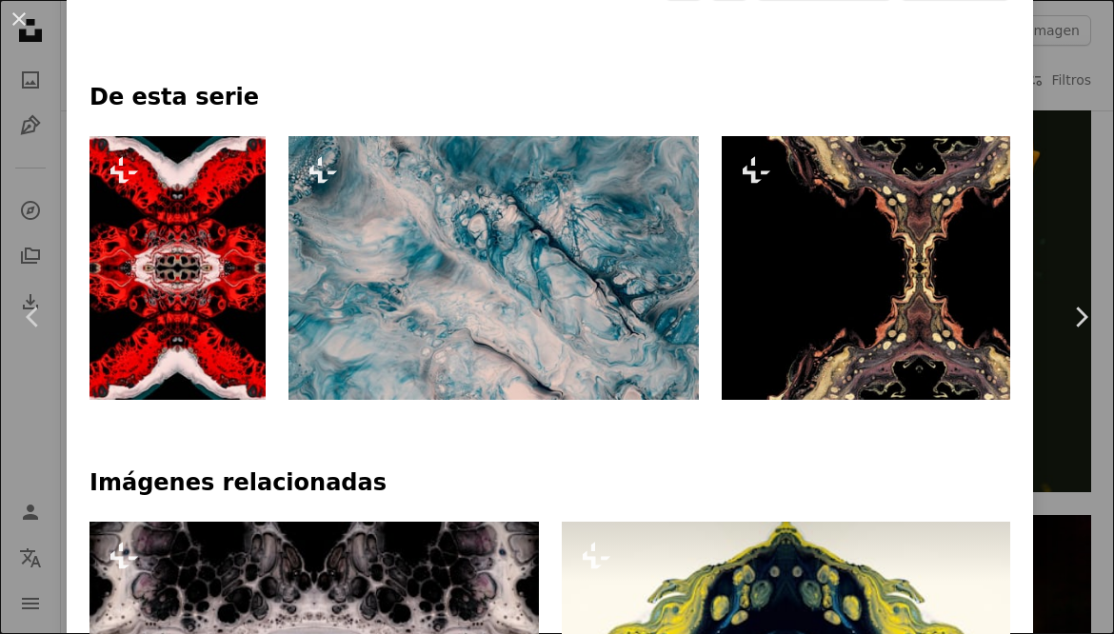
click at [531, 290] on img at bounding box center [494, 268] width 411 height 264
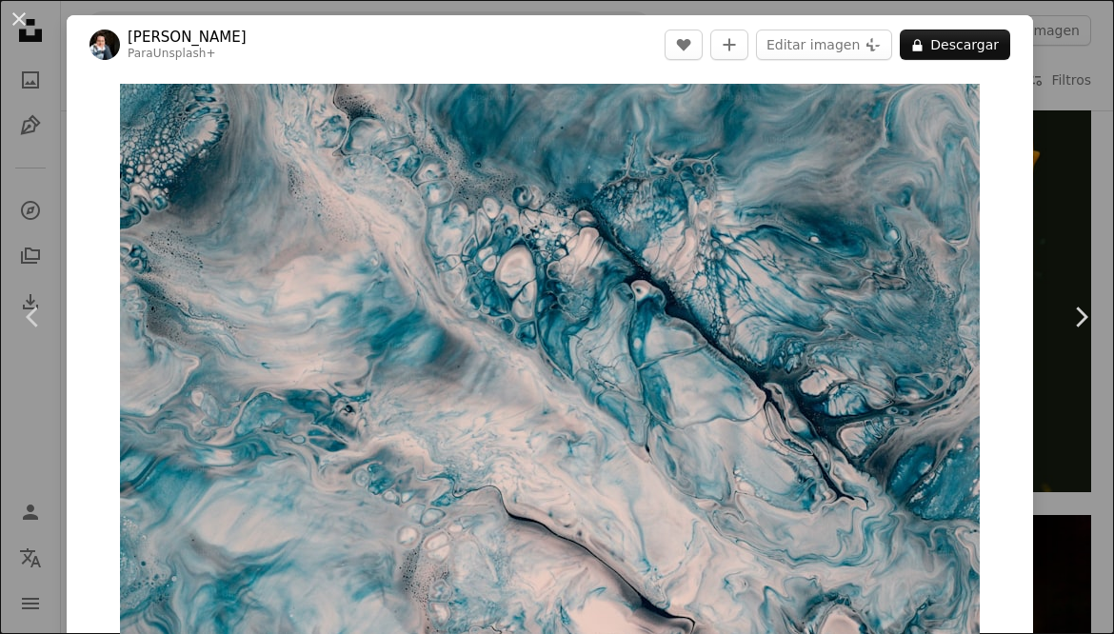
click at [28, 332] on icon "Chevron left" at bounding box center [33, 317] width 30 height 30
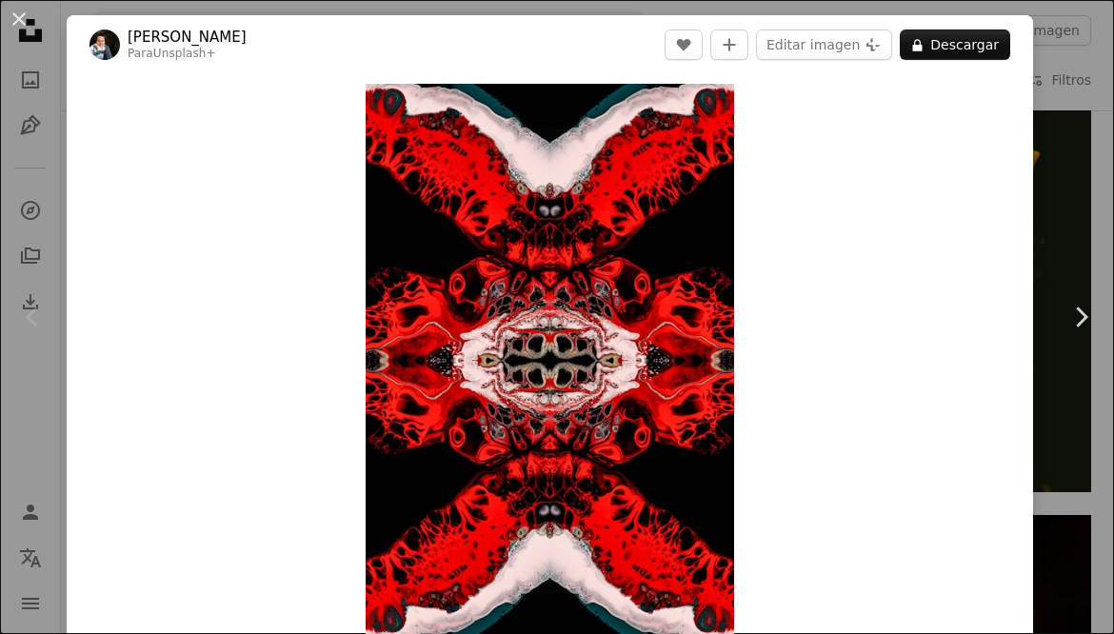
scroll to position [0, 2143]
click at [1088, 332] on icon "Chevron right" at bounding box center [1081, 317] width 30 height 30
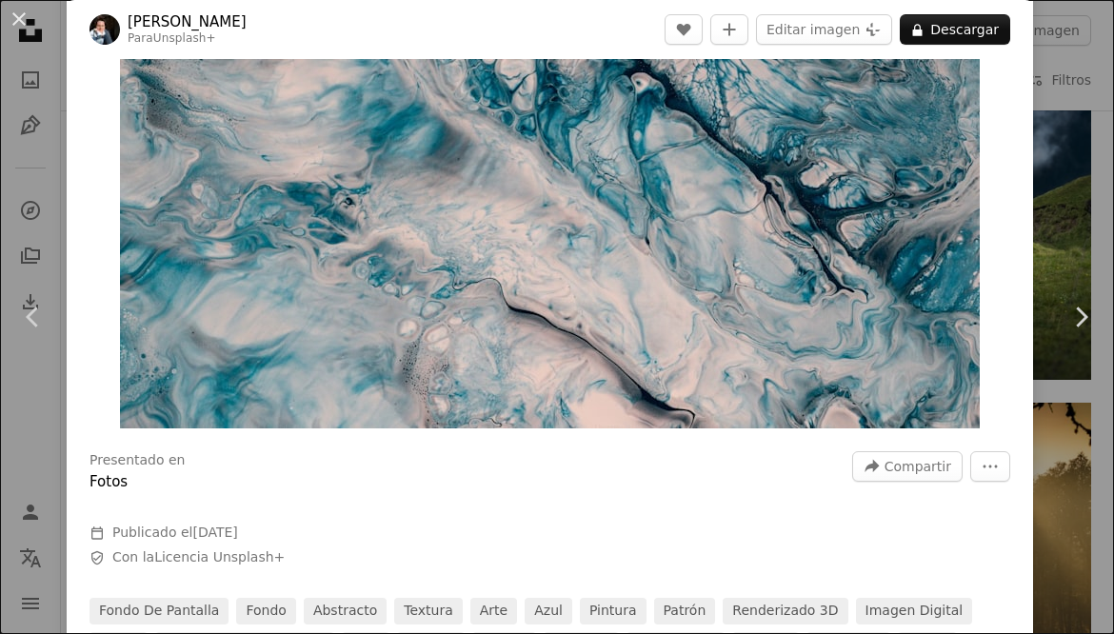
scroll to position [210, 0]
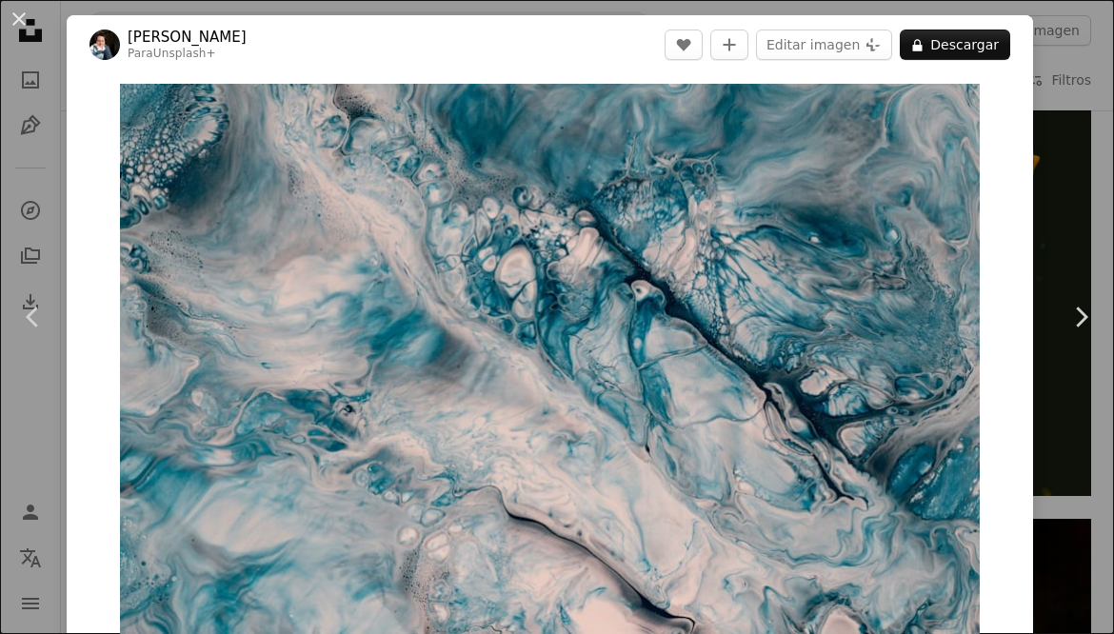
scroll to position [0, 1909]
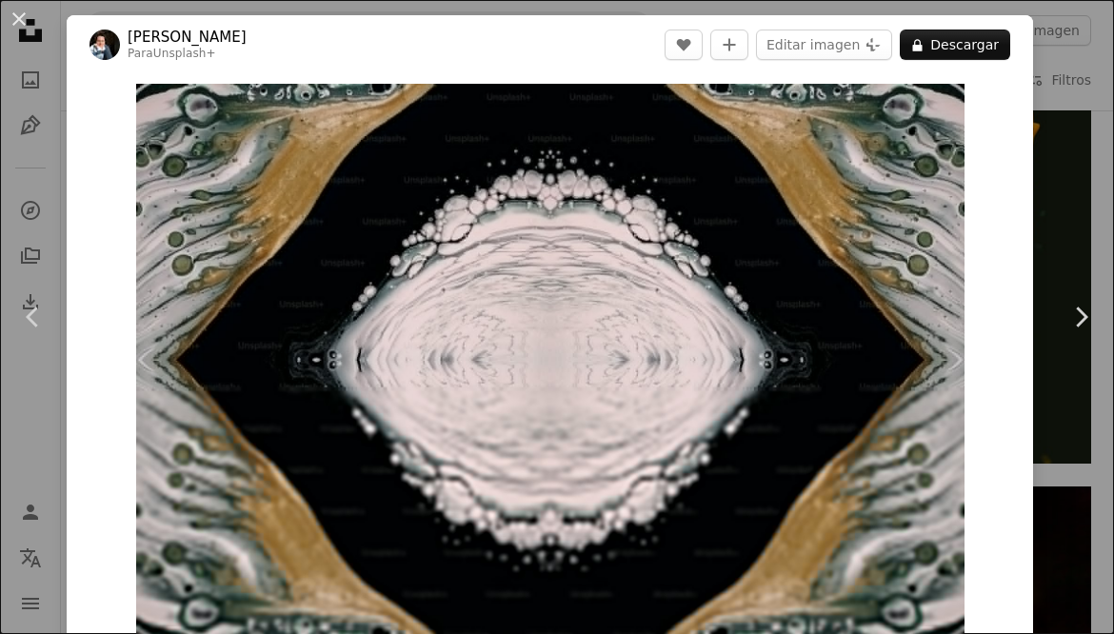
scroll to position [0, 199]
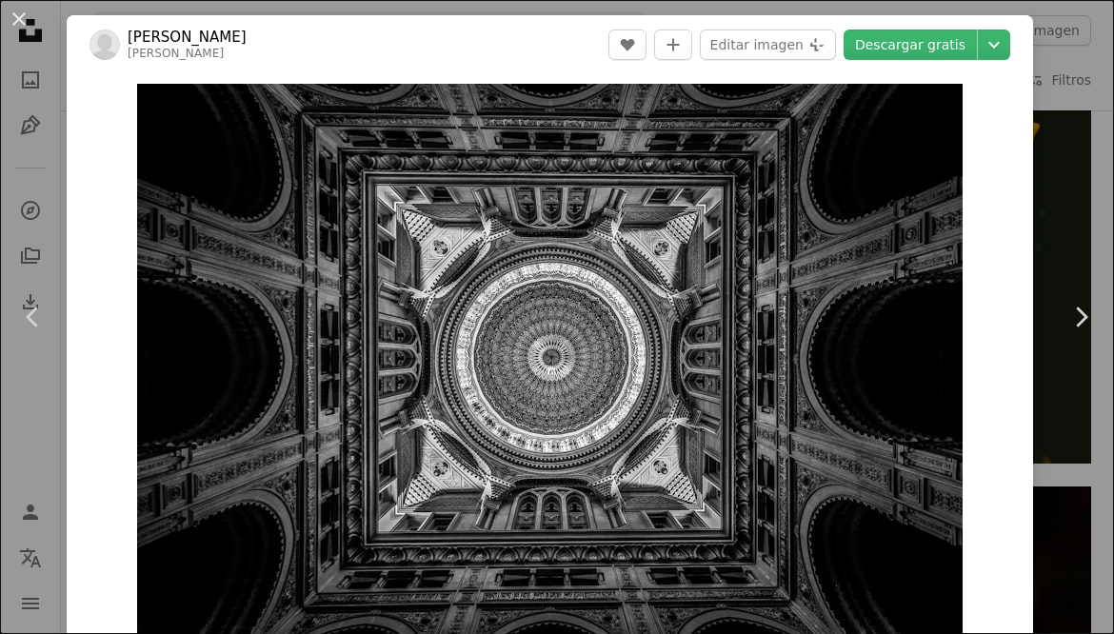
click at [1089, 119] on div "An X shape Chevron left Chevron right [PERSON_NAME] HA hamid_ha A heart A plus …" at bounding box center [557, 317] width 1114 height 634
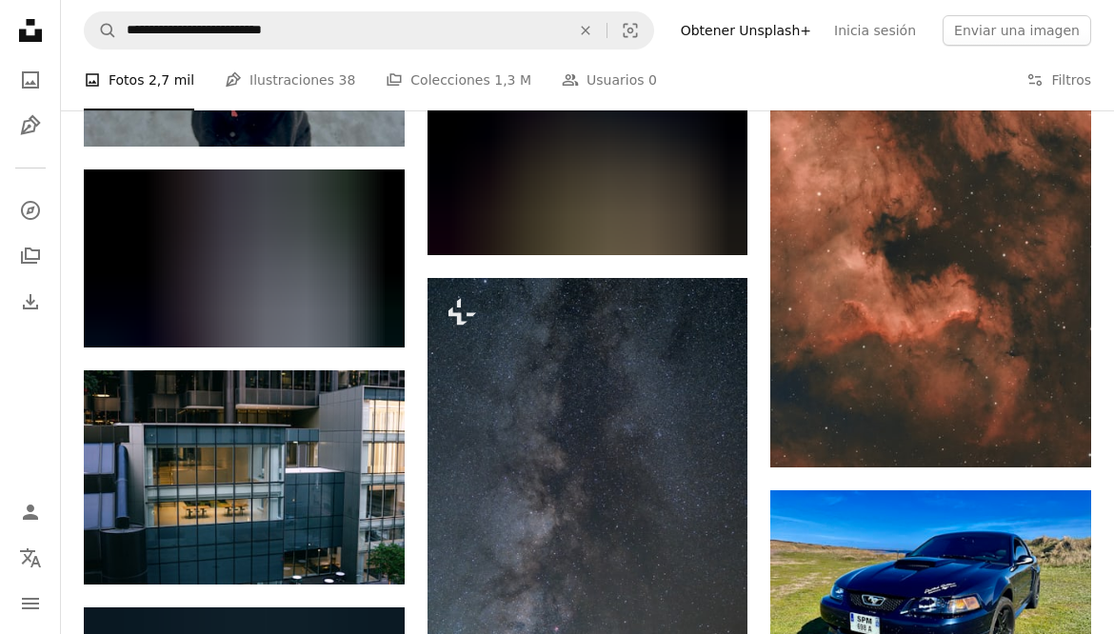
scroll to position [21862, 0]
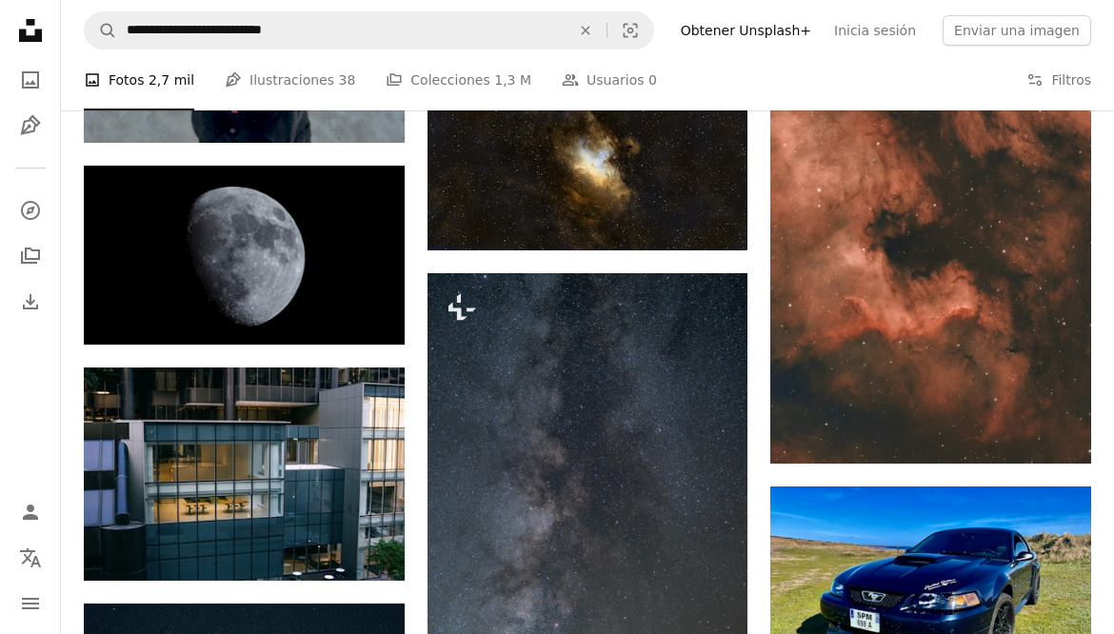
click at [960, 310] on img at bounding box center [931, 209] width 321 height 509
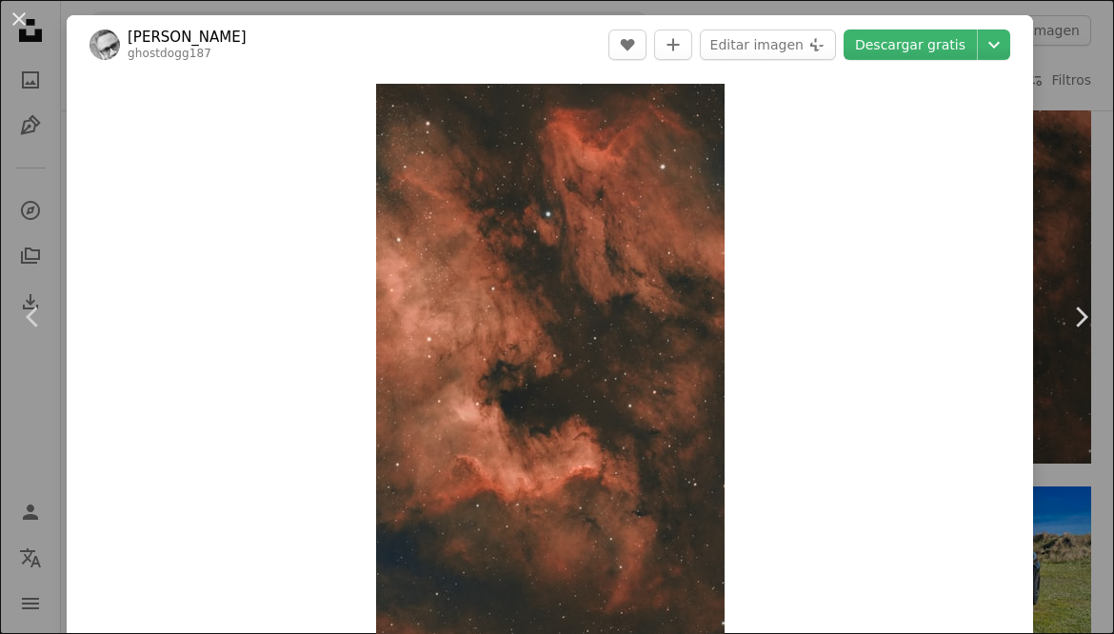
click at [1004, 47] on icon "Chevron down" at bounding box center [994, 44] width 30 height 23
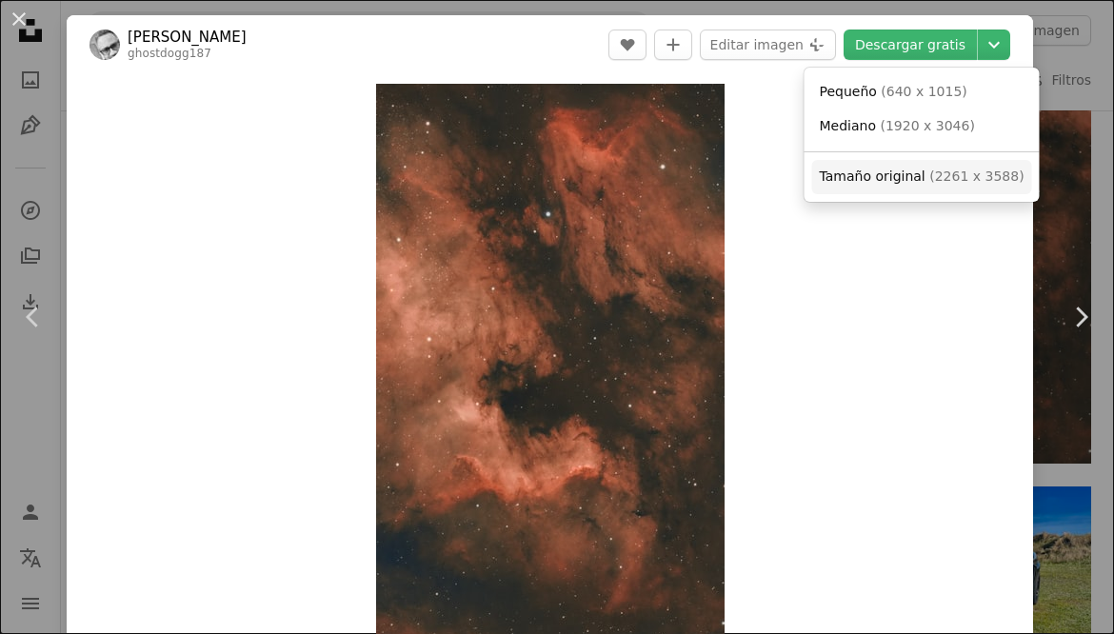
click at [993, 173] on span "( 2261 x 3588 )" at bounding box center [977, 176] width 94 height 15
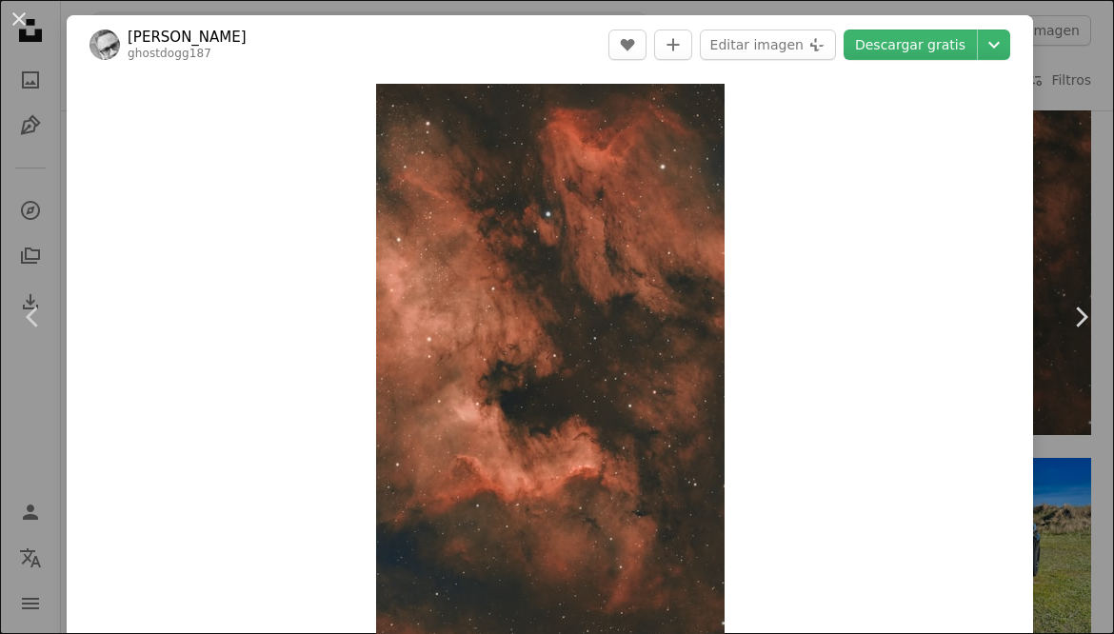
scroll to position [25178, 0]
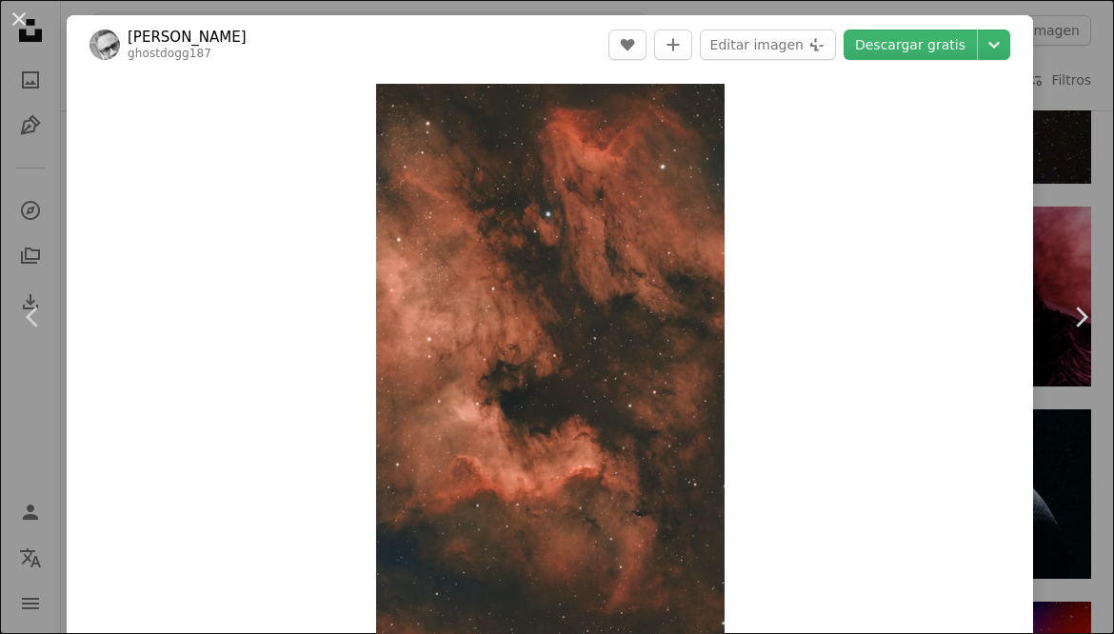
click at [1087, 93] on div "An X shape Chevron left Chevron right [PERSON_NAME] ghostdogg187 A heart A plus…" at bounding box center [557, 317] width 1114 height 634
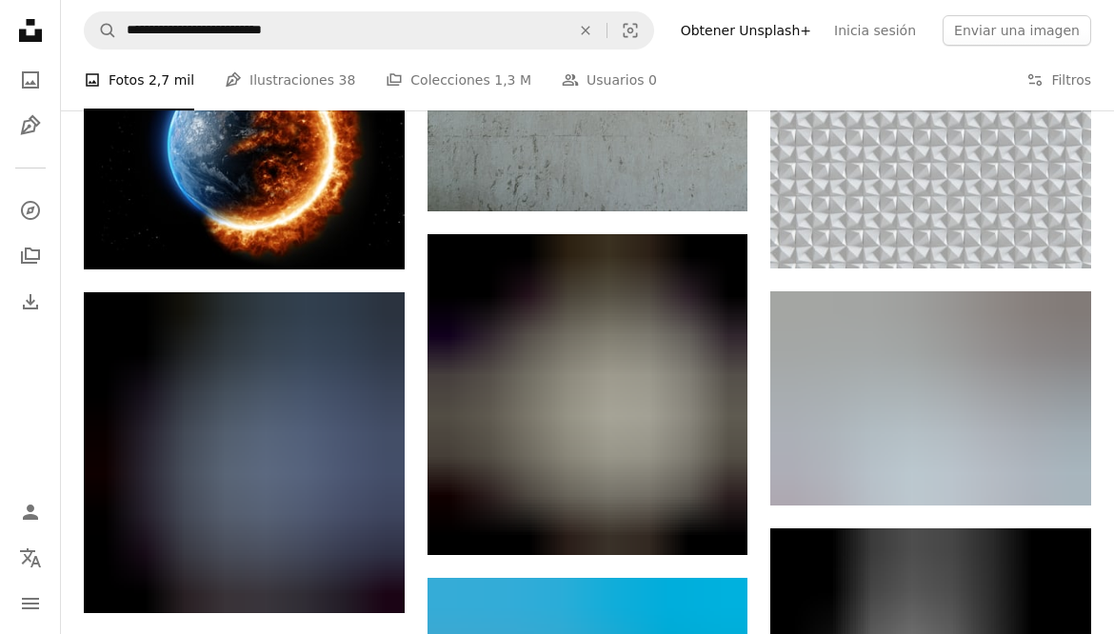
scroll to position [36408, 0]
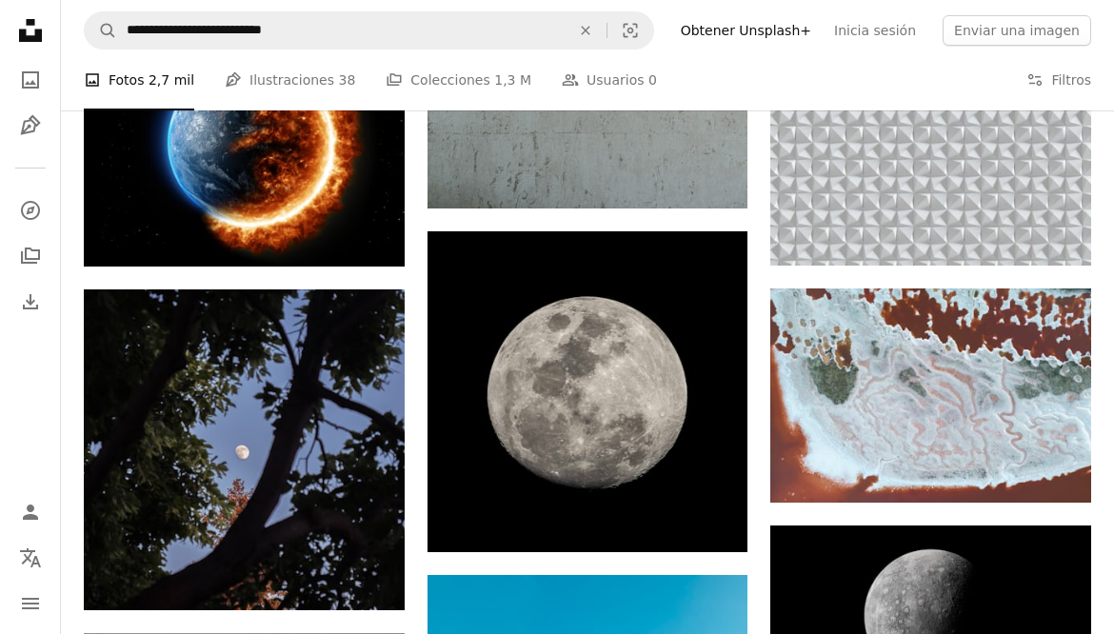
click at [947, 399] on img at bounding box center [931, 396] width 321 height 214
